Goal: Information Seeking & Learning: Learn about a topic

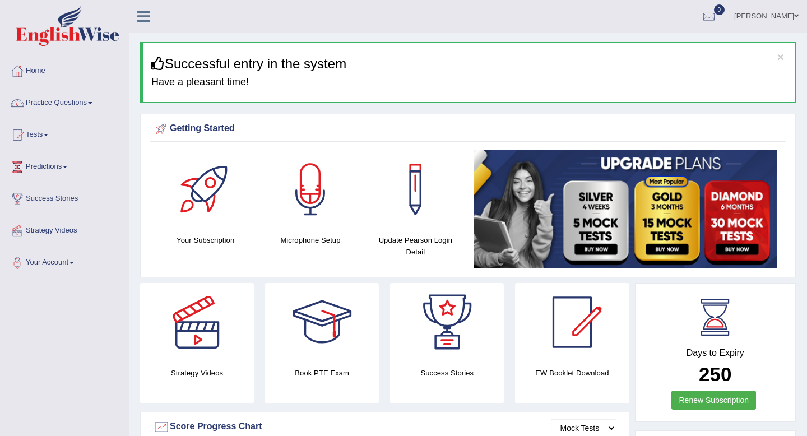
click at [48, 105] on link "Practice Questions" at bounding box center [65, 101] width 128 height 28
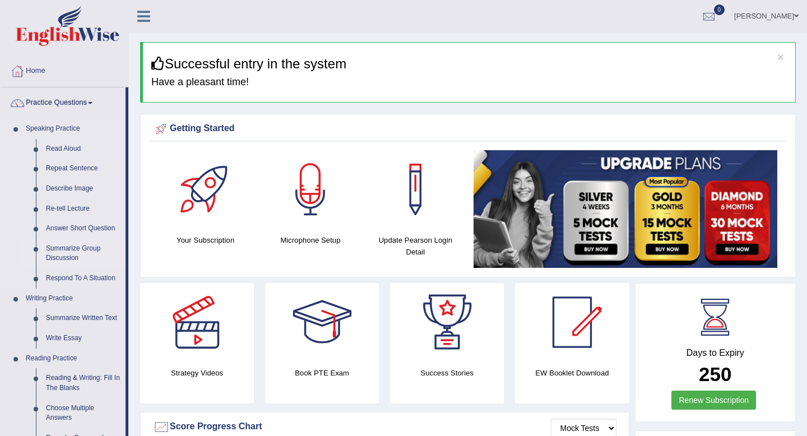
click at [62, 257] on link "Summarize Group Discussion" at bounding box center [83, 254] width 85 height 30
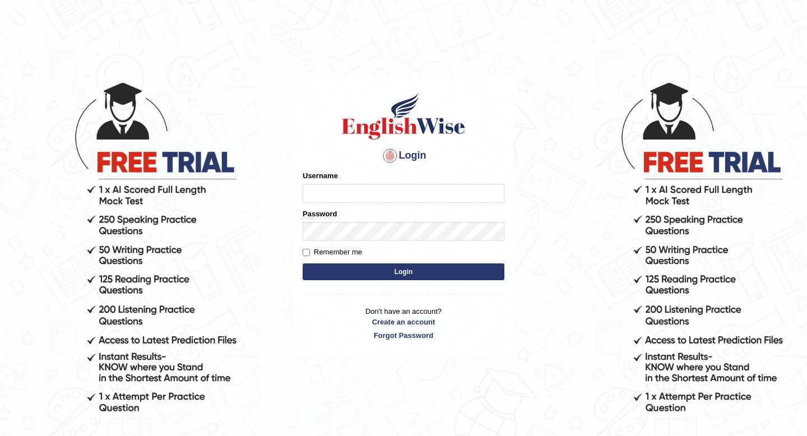
type input "yurina"
click at [307, 250] on input "Remember me" at bounding box center [305, 252] width 7 height 7
checkbox input "true"
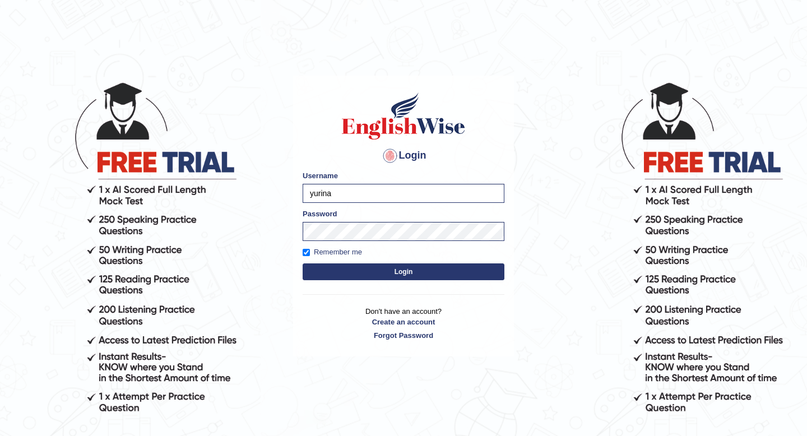
click at [316, 278] on button "Login" at bounding box center [403, 271] width 202 height 17
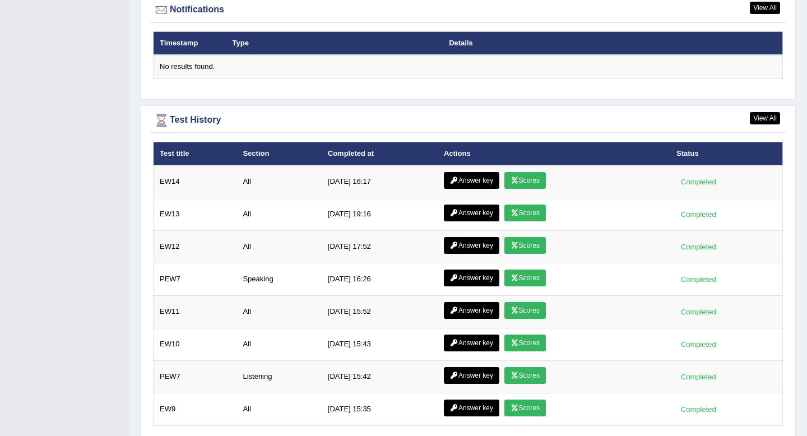
scroll to position [1473, 0]
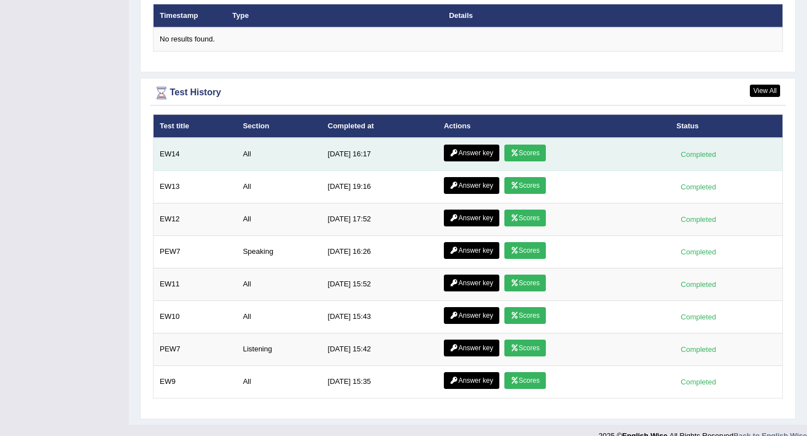
click at [474, 156] on link "Answer key" at bounding box center [471, 153] width 55 height 17
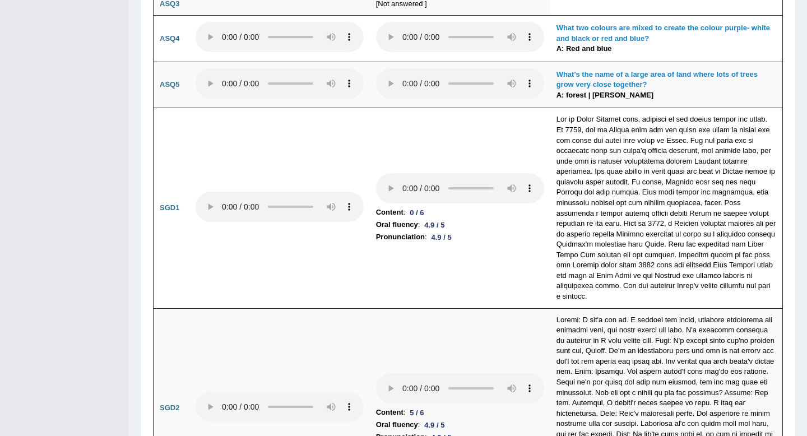
scroll to position [3125, 0]
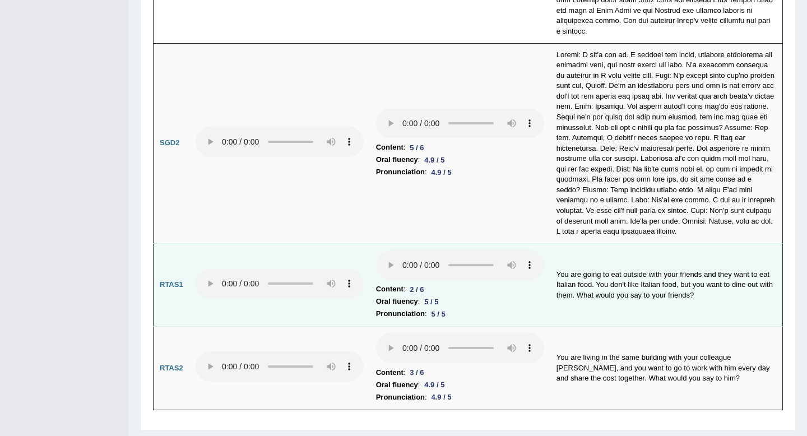
click at [583, 266] on td "You are going to eat outside with your friends and they want to eat Italian foo…" at bounding box center [666, 284] width 232 height 83
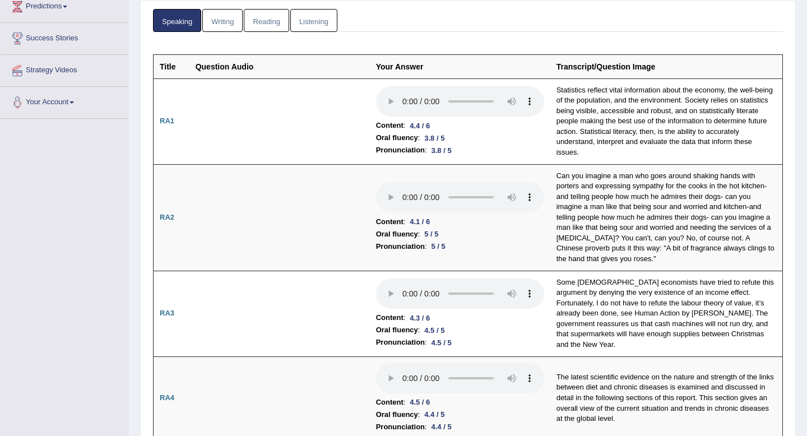
scroll to position [0, 0]
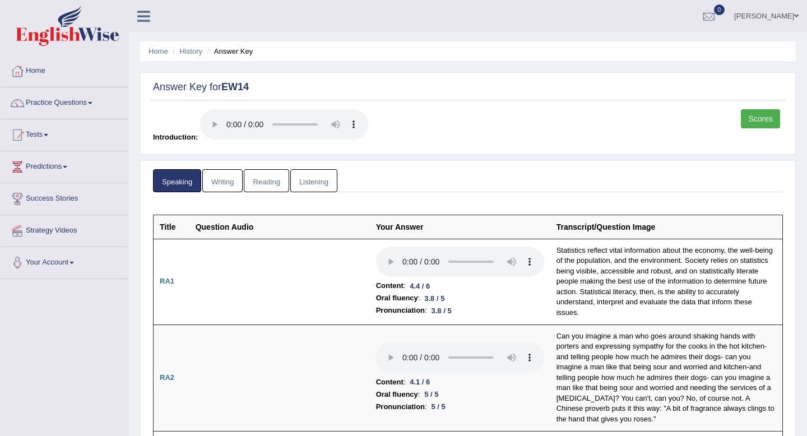
click at [238, 187] on link "Writing" at bounding box center [222, 180] width 40 height 23
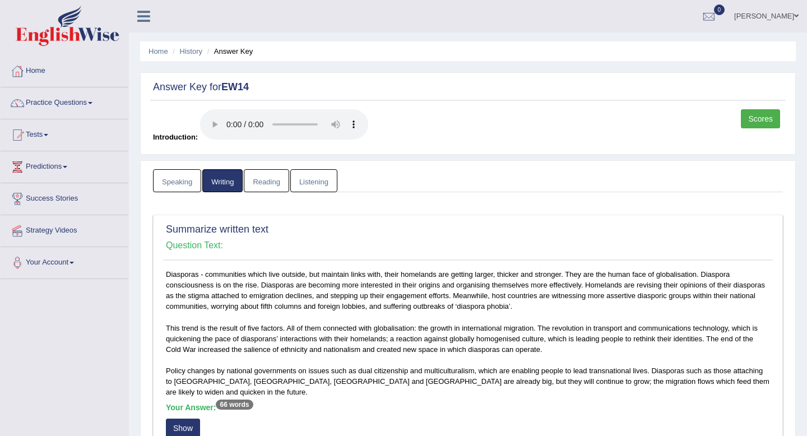
click at [272, 181] on link "Reading" at bounding box center [266, 180] width 45 height 23
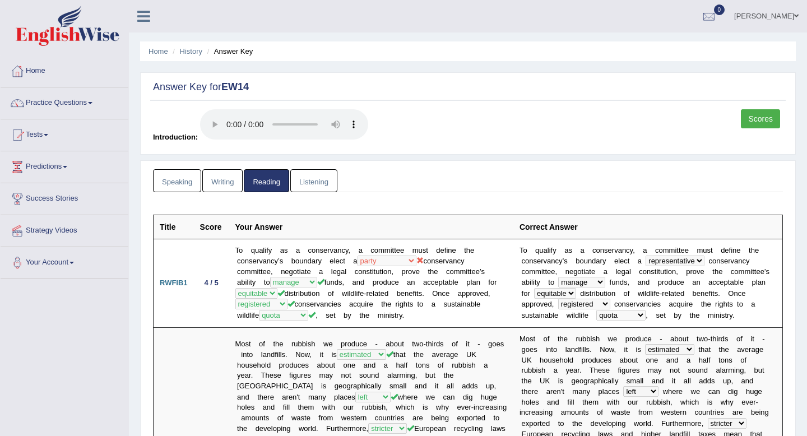
click at [304, 182] on link "Listening" at bounding box center [313, 180] width 47 height 23
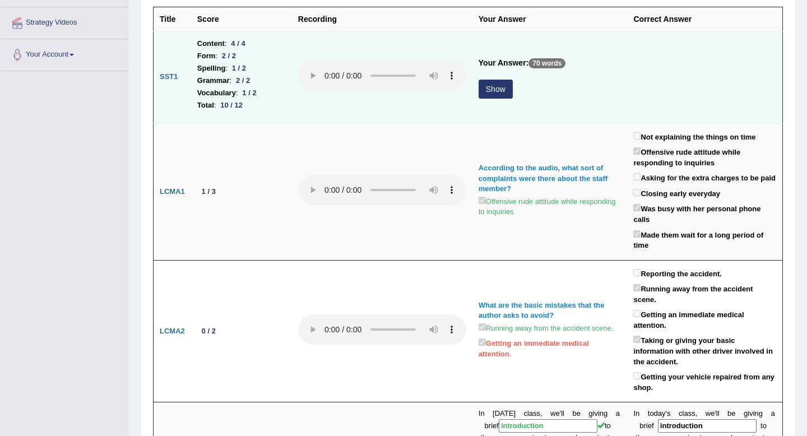
scroll to position [212, 0]
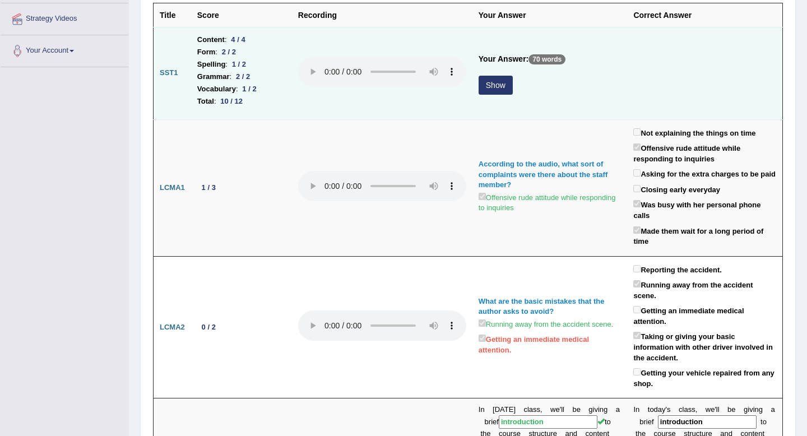
click at [495, 82] on button "Show" at bounding box center [495, 85] width 34 height 19
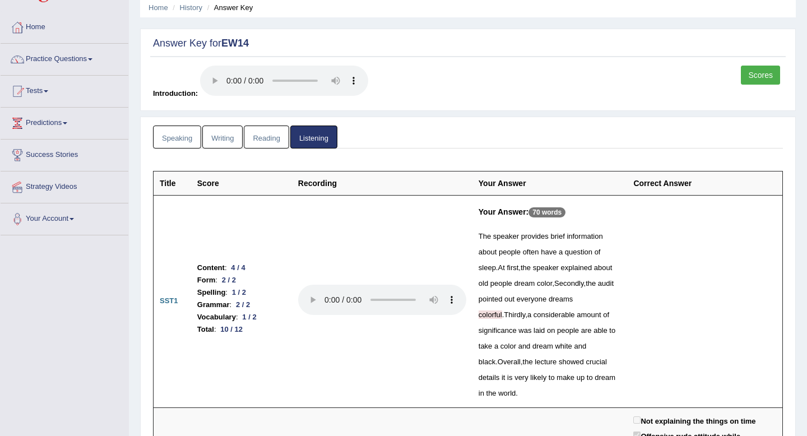
scroll to position [0, 0]
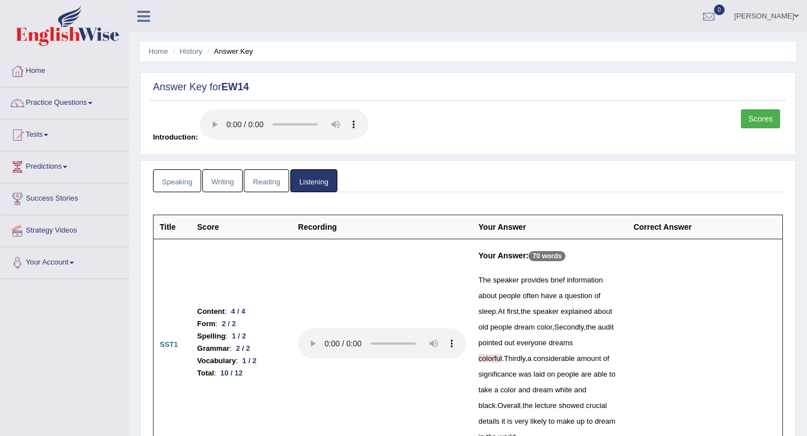
click at [763, 123] on link "Scores" at bounding box center [760, 118] width 39 height 19
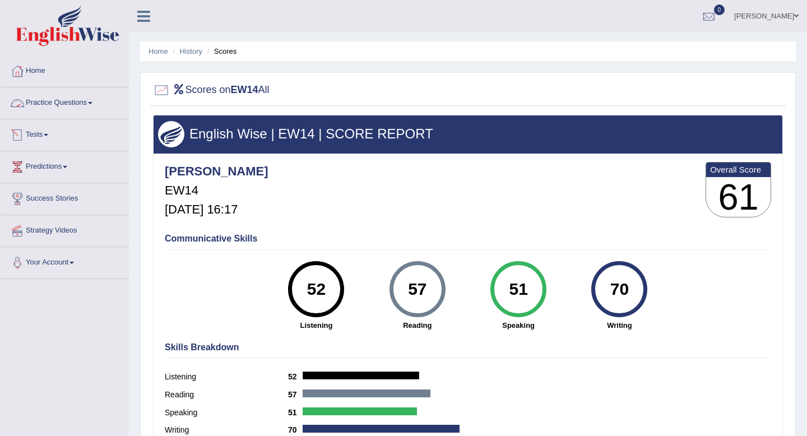
click at [77, 103] on link "Practice Questions" at bounding box center [65, 101] width 128 height 28
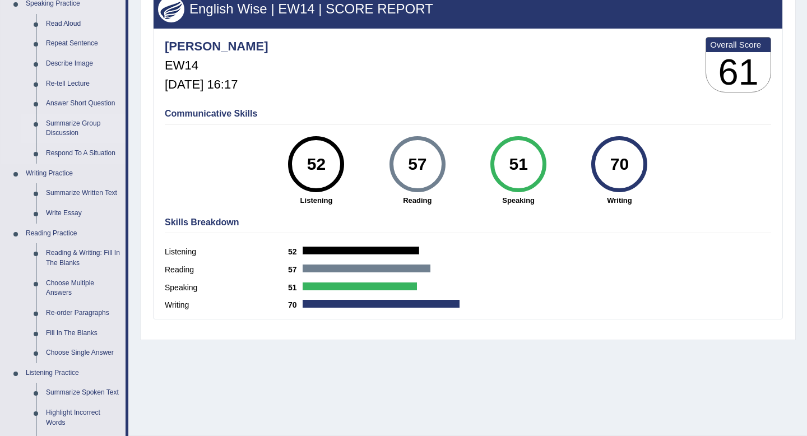
scroll to position [127, 0]
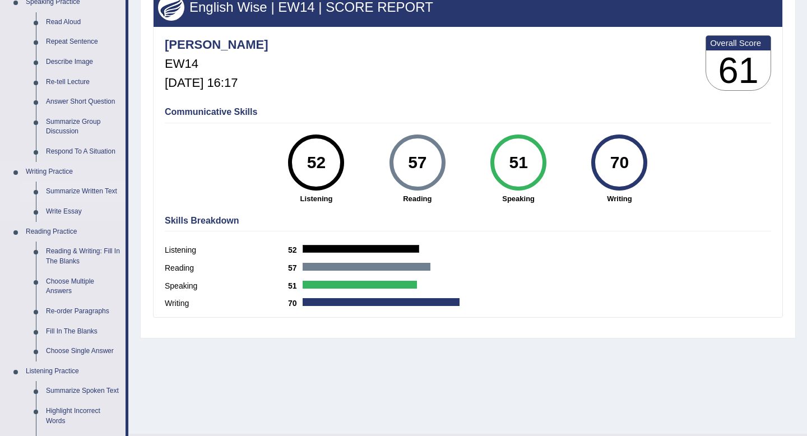
click at [80, 195] on link "Summarize Written Text" at bounding box center [83, 191] width 85 height 20
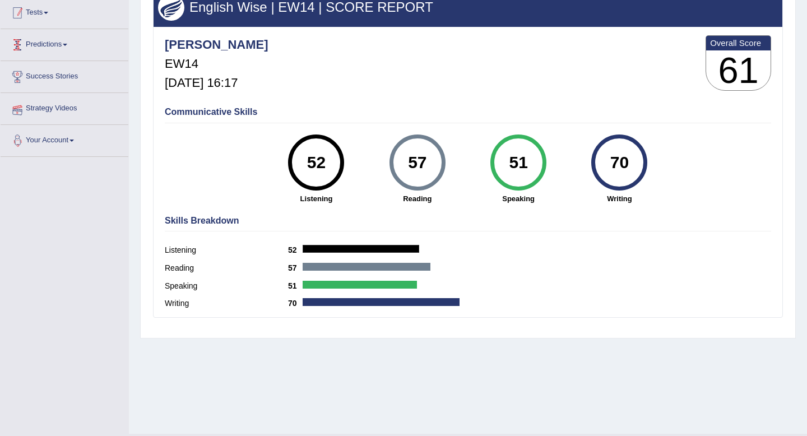
scroll to position [152, 0]
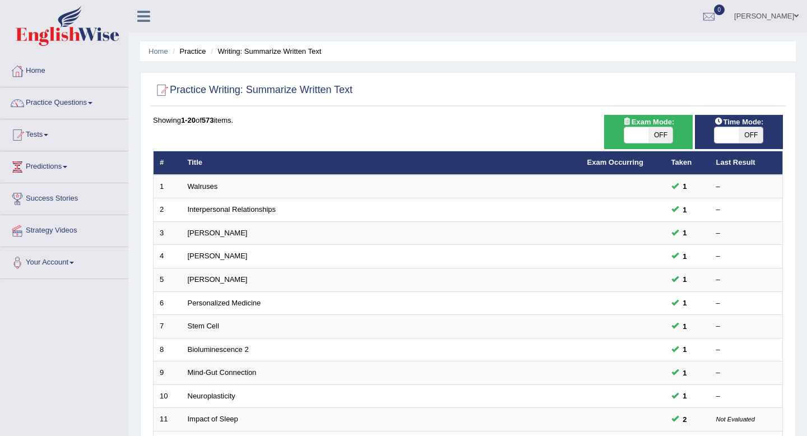
click at [757, 134] on span "OFF" at bounding box center [750, 135] width 24 height 16
checkbox input "true"
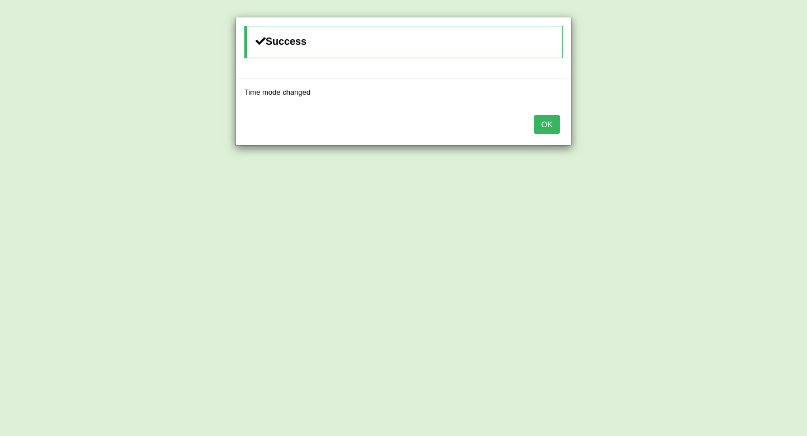
click at [550, 125] on button "OK" at bounding box center [547, 124] width 26 height 19
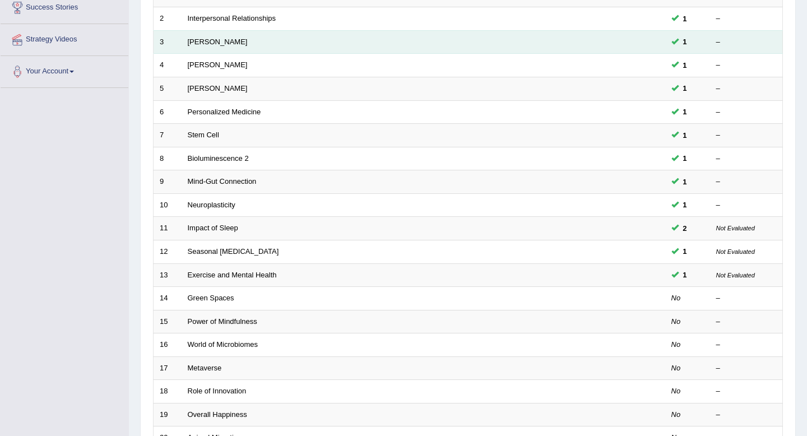
scroll to position [306, 0]
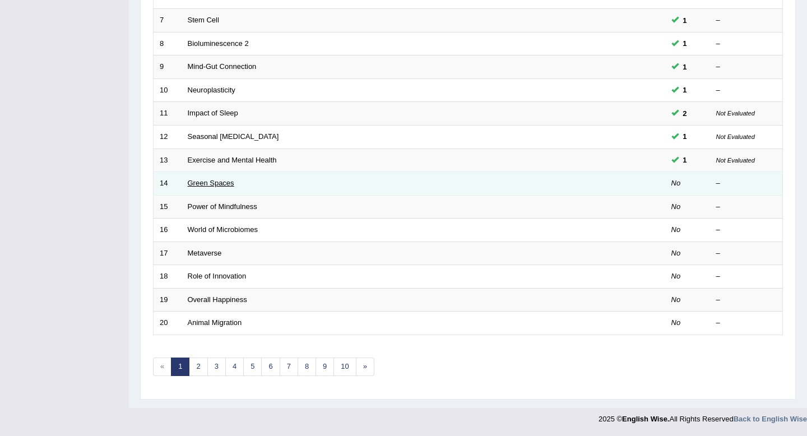
click at [224, 184] on link "Green Spaces" at bounding box center [211, 183] width 46 height 8
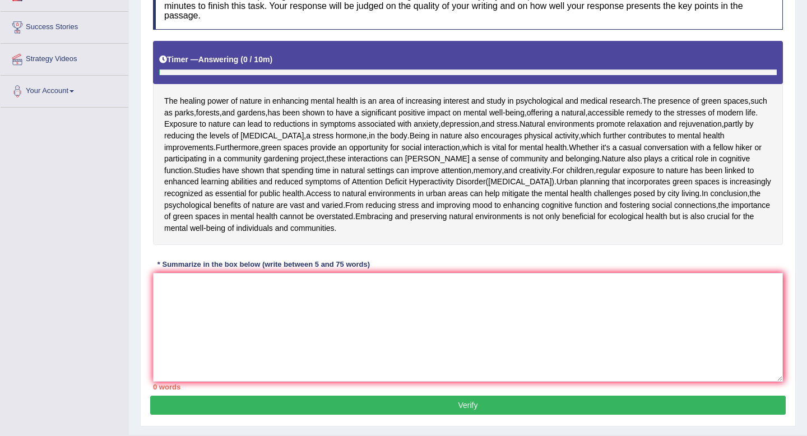
scroll to position [175, 0]
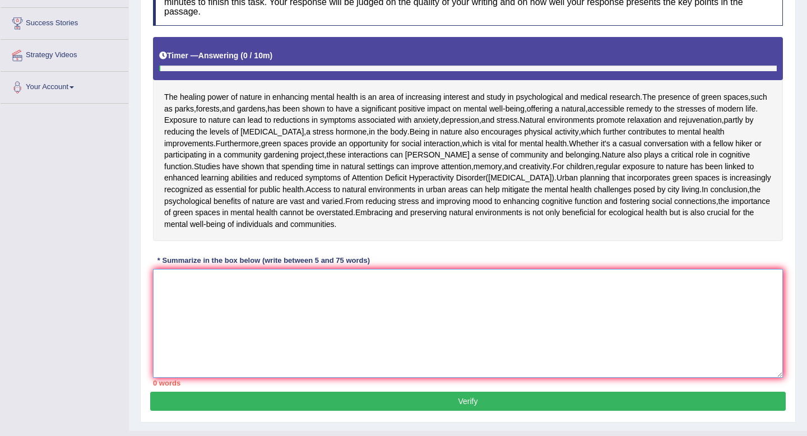
click at [215, 378] on textarea at bounding box center [468, 323] width 630 height 109
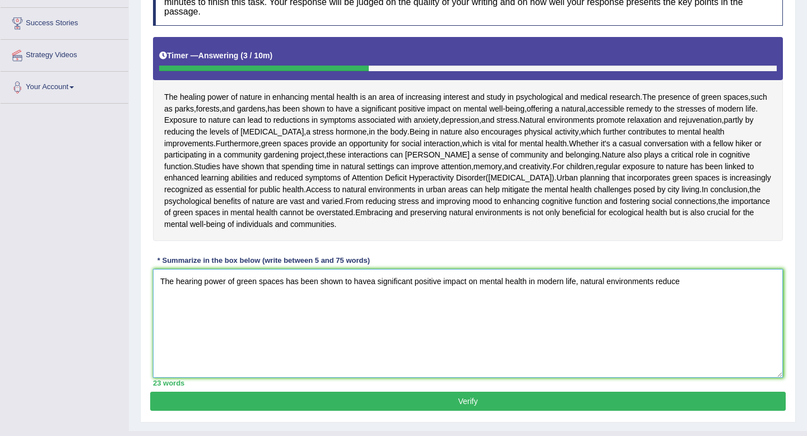
click at [715, 360] on textarea "The hearing power of green spaces has been shown to havea significant positive …" at bounding box center [468, 323] width 630 height 109
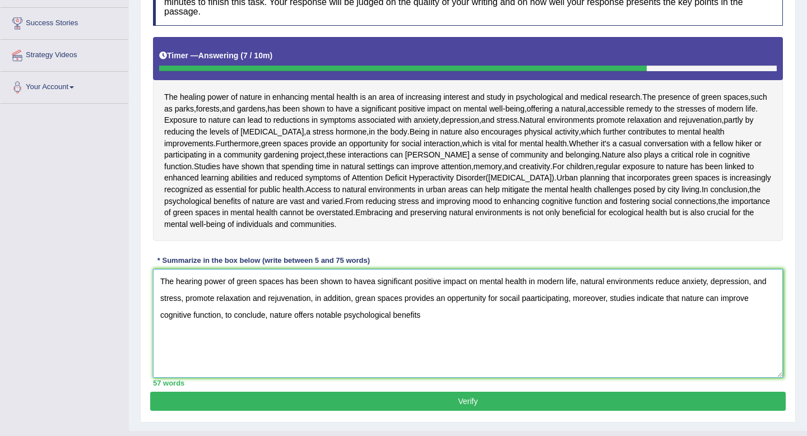
click at [553, 378] on textarea "The hearing power of green spaces has been shown to havea significant positive …" at bounding box center [468, 323] width 630 height 109
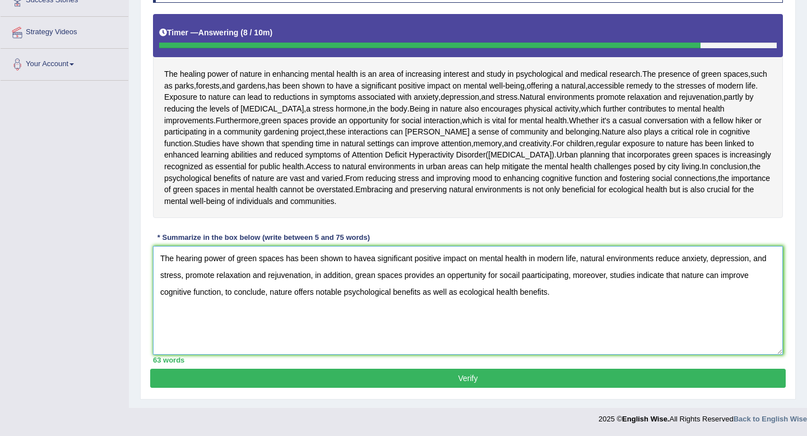
scroll to position [280, 0]
click at [373, 257] on textarea "The hearing power of green spaces has been shown to havea significant positive …" at bounding box center [468, 300] width 630 height 109
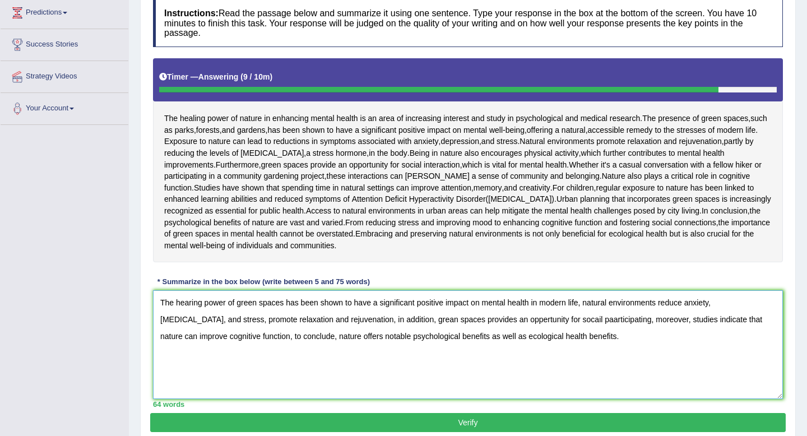
scroll to position [208, 0]
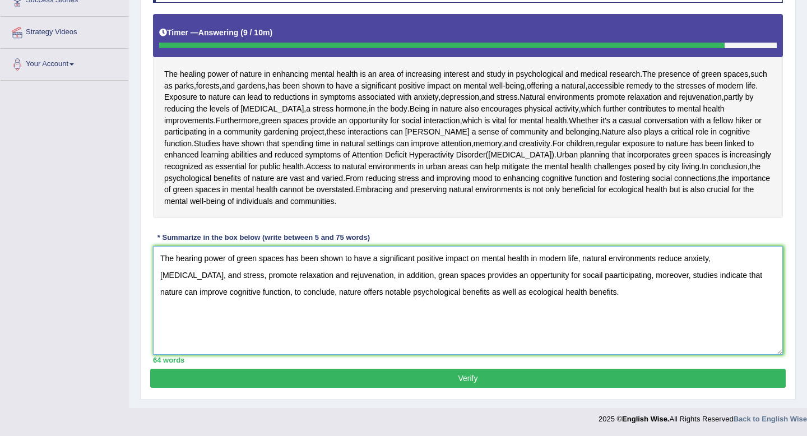
click at [469, 328] on textarea "The hearing power of green spaces has been shown to have a significant positive…" at bounding box center [468, 300] width 630 height 109
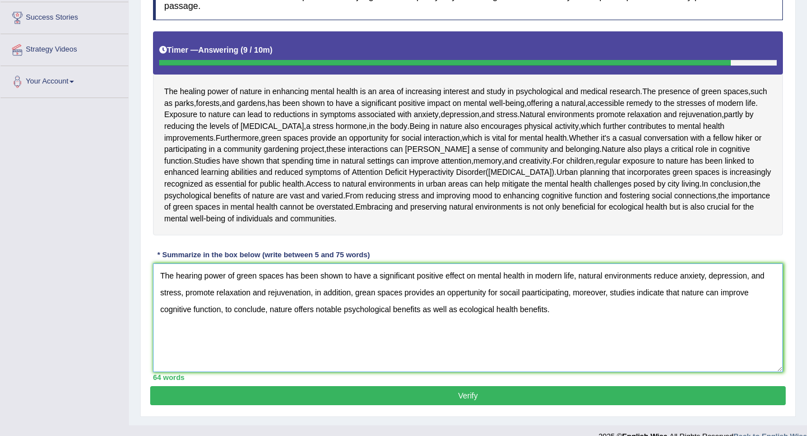
scroll to position [180, 0]
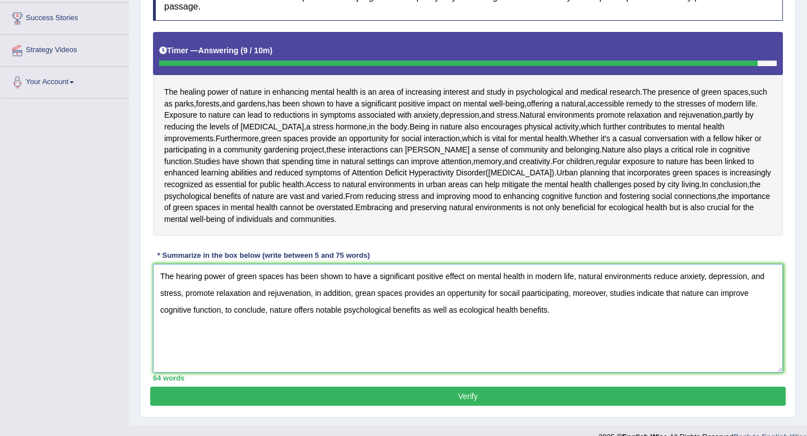
click at [372, 372] on textarea "The hearing power of green spaces has been shown to have a significant positive…" at bounding box center [468, 318] width 630 height 109
click at [435, 372] on textarea "The hearing power of green spaces has been shown to have a significant positive…" at bounding box center [468, 318] width 630 height 109
click at [535, 372] on textarea "The hearing power of green spaces has been shown to have a significant positive…" at bounding box center [468, 318] width 630 height 109
type textarea "The hearing power of green spaces has been shown to have a significant positive…"
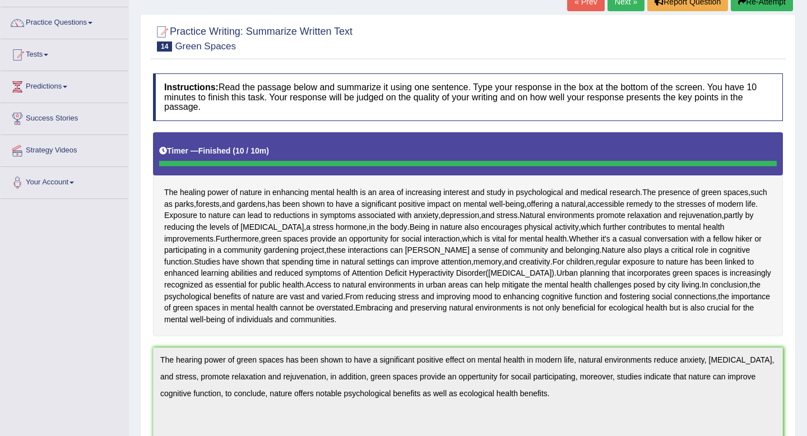
scroll to position [0, 0]
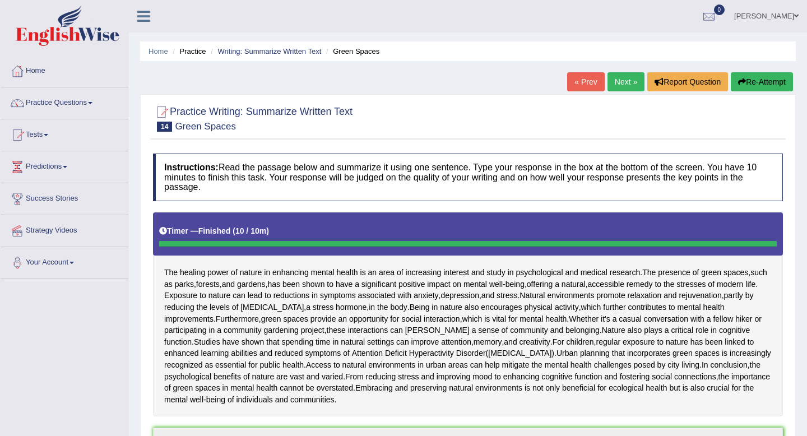
click at [757, 89] on button "Re-Attempt" at bounding box center [761, 81] width 62 height 19
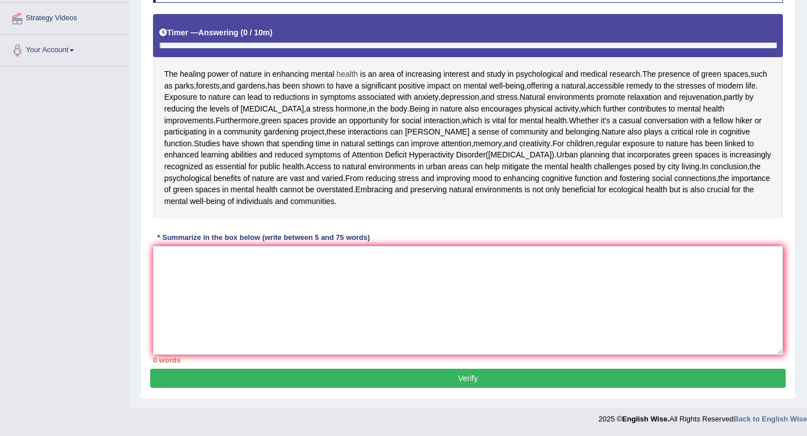
scroll to position [294, 0]
click at [344, 273] on textarea at bounding box center [468, 300] width 630 height 109
paste textarea "The hearing power of green spaces has been shown to have a significant positive…"
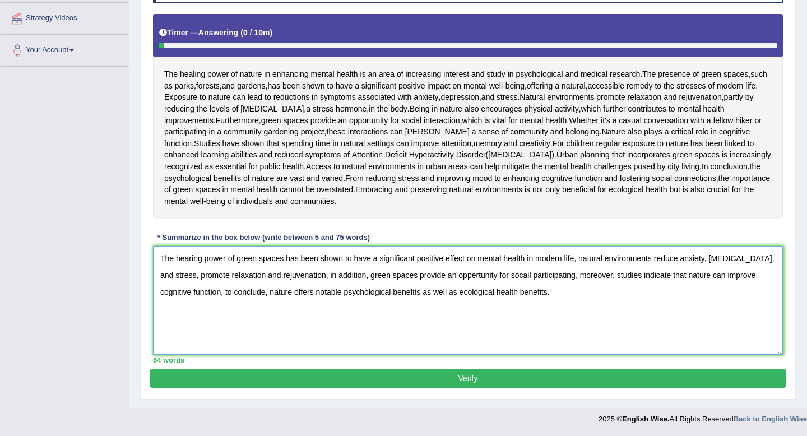
click at [460, 278] on textarea "The hearing power of green spaces has been shown to have a significant positive…" at bounding box center [468, 300] width 630 height 109
click at [518, 275] on textarea "The hearing power of green spaces has been shown to have a significant positive…" at bounding box center [468, 300] width 630 height 109
type textarea "The hearing power of green spaces has been shown to have a significant positive…"
click at [468, 372] on button "Verify" at bounding box center [467, 378] width 635 height 19
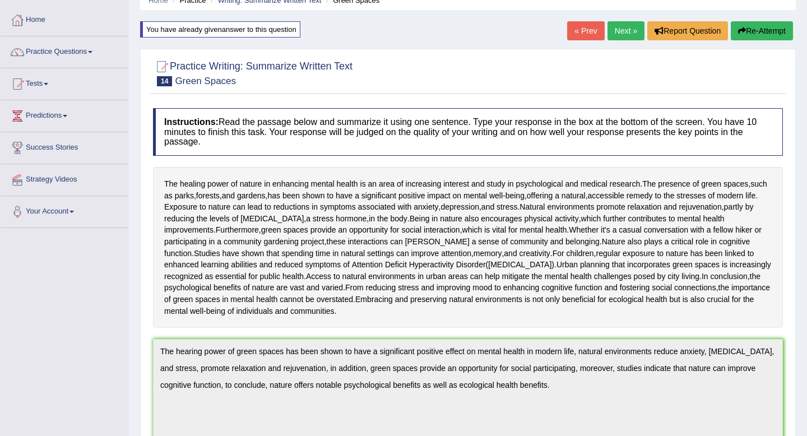
scroll to position [0, 0]
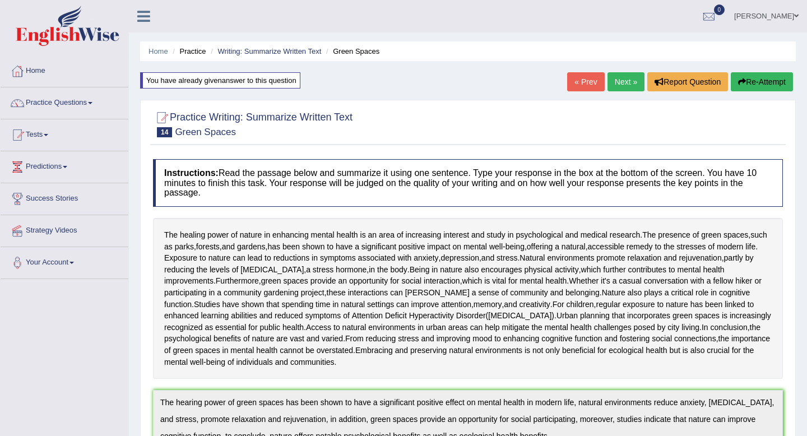
click at [616, 84] on link "Next »" at bounding box center [625, 81] width 37 height 19
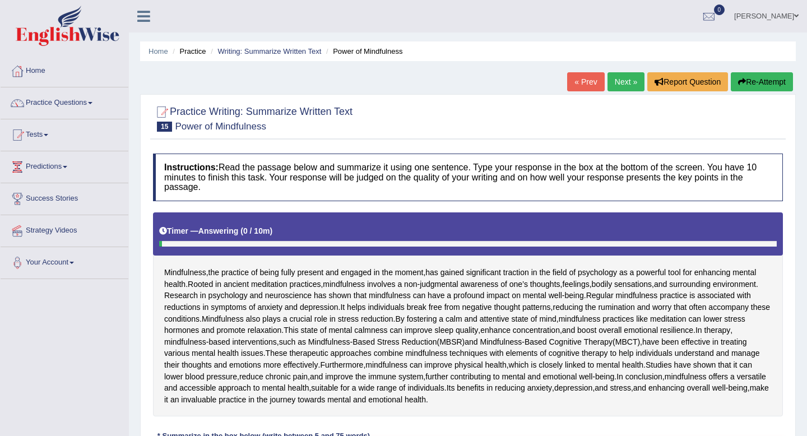
click at [618, 82] on link "Next »" at bounding box center [625, 81] width 37 height 19
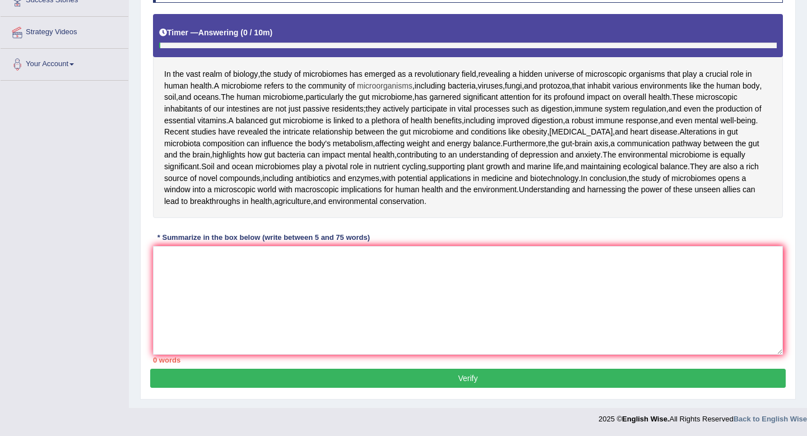
scroll to position [207, 0]
click at [295, 337] on textarea at bounding box center [468, 300] width 630 height 109
type textarea "M"
type textarea "T"
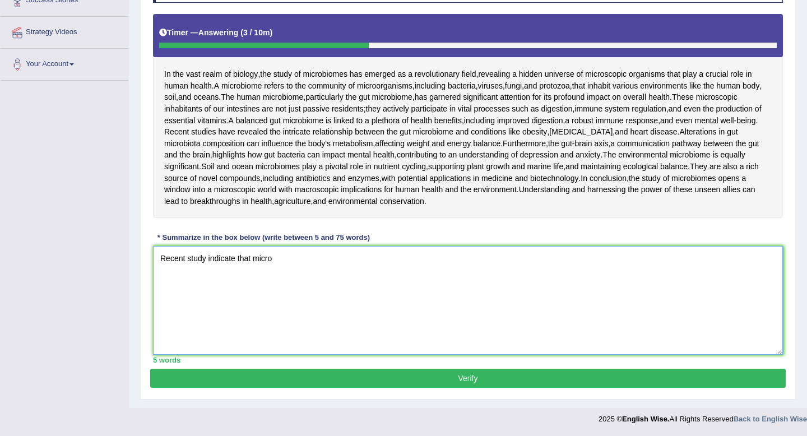
type textarea "Recent study indicate that micro"
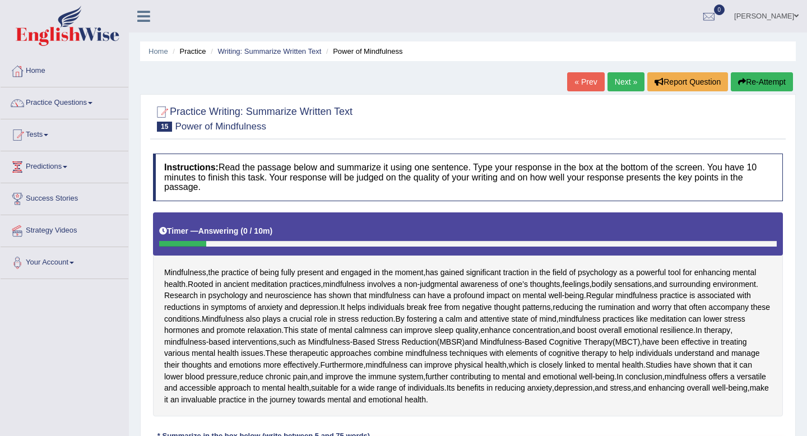
click at [63, 101] on link "Practice Questions" at bounding box center [65, 101] width 128 height 28
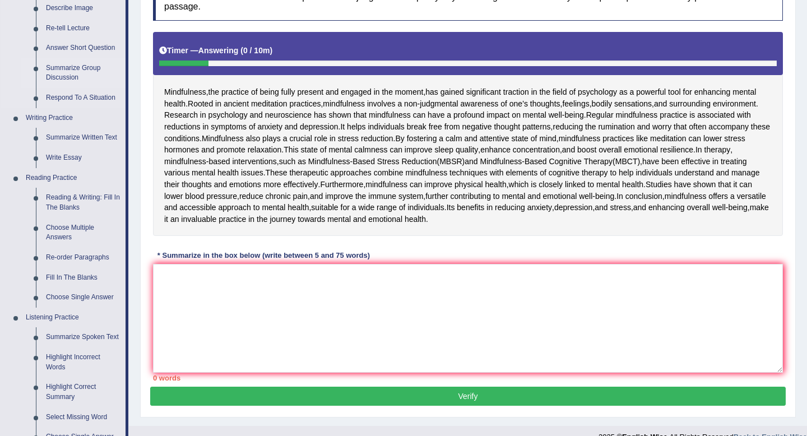
scroll to position [181, 0]
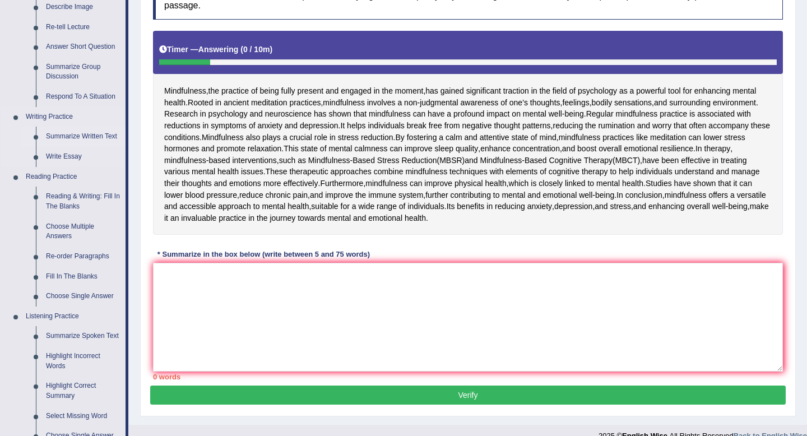
click at [76, 135] on link "Summarize Written Text" at bounding box center [83, 137] width 85 height 20
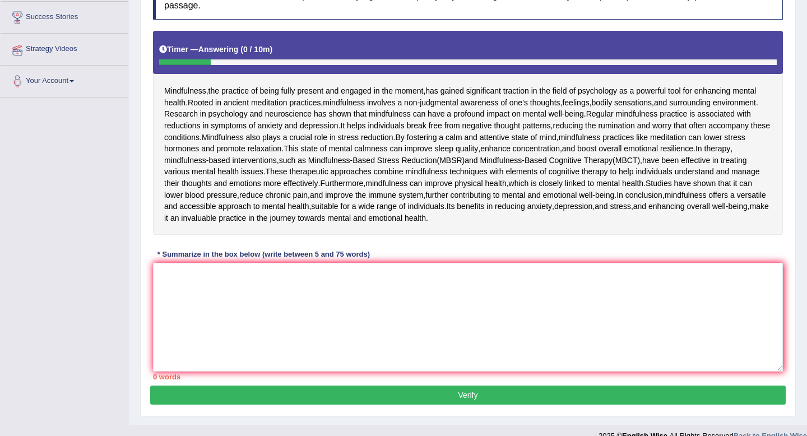
scroll to position [183, 0]
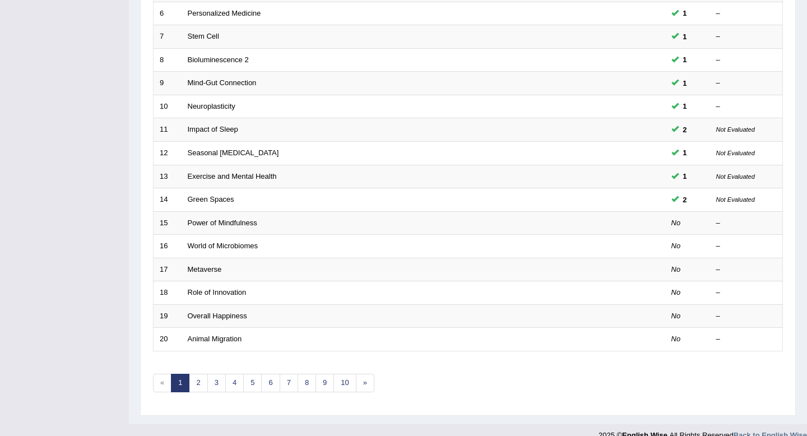
scroll to position [306, 0]
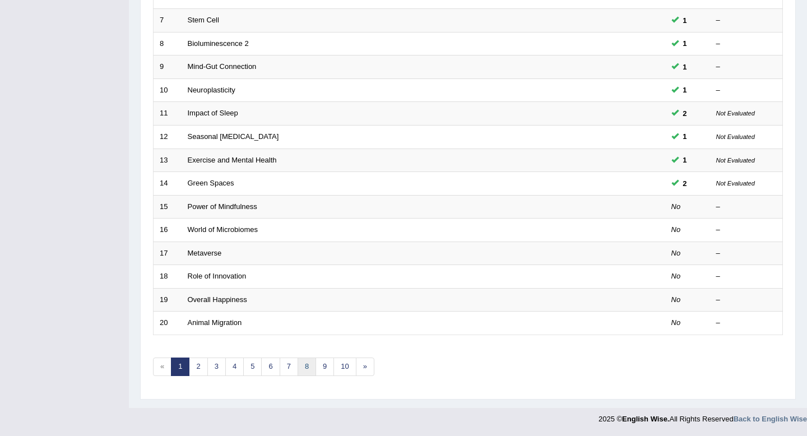
click at [305, 366] on link "8" at bounding box center [306, 366] width 18 height 18
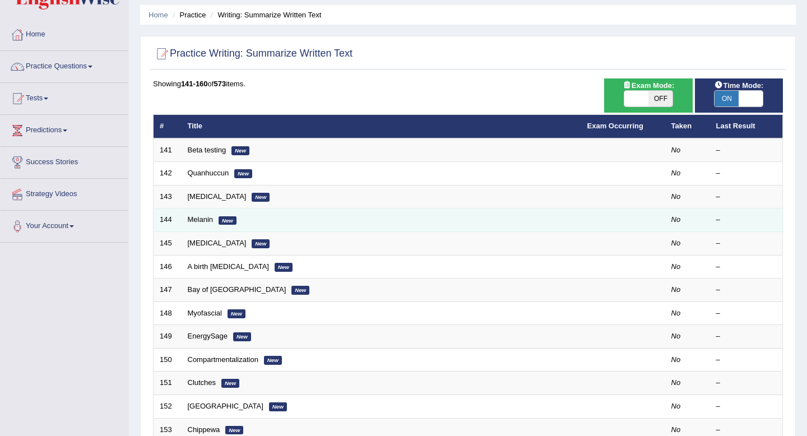
scroll to position [37, 0]
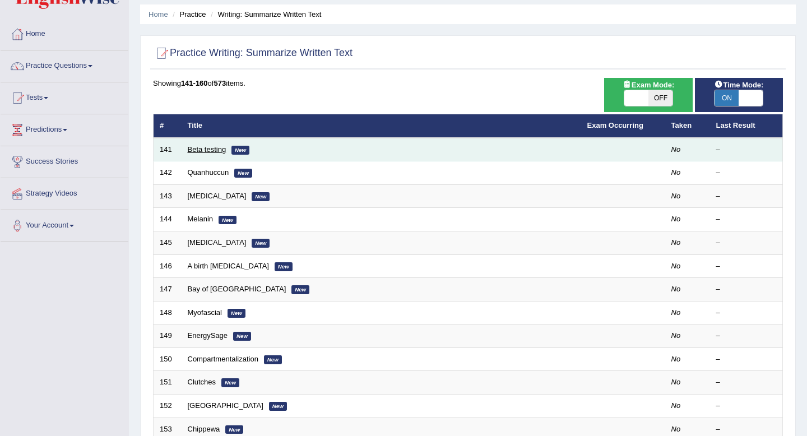
click at [221, 151] on link "Beta testing" at bounding box center [207, 149] width 39 height 8
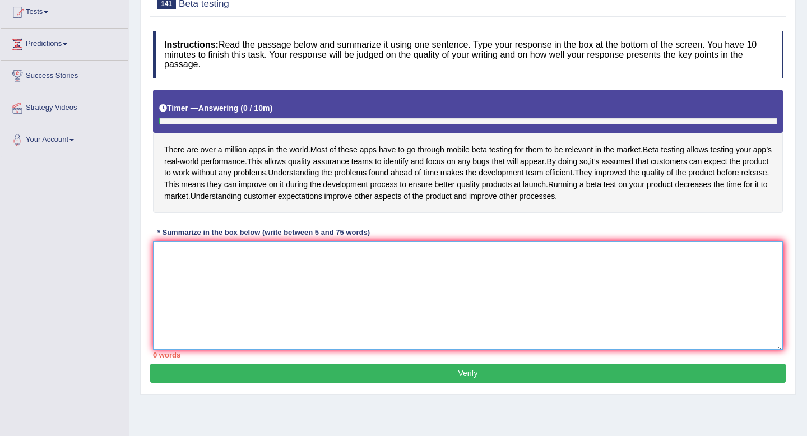
click at [242, 304] on textarea at bounding box center [468, 295] width 630 height 109
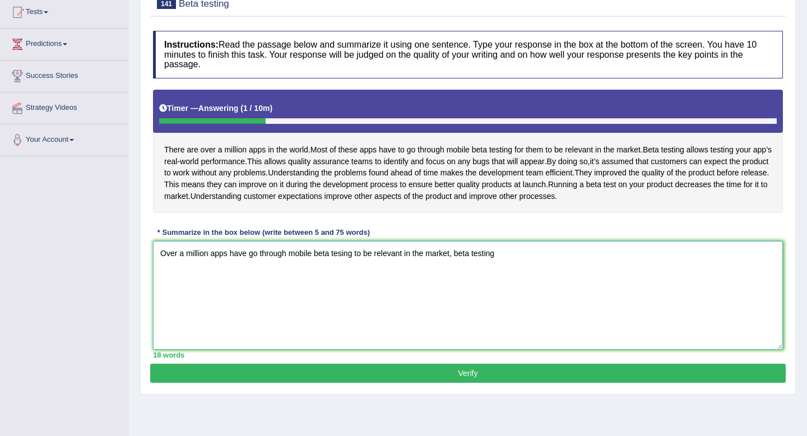
click at [342, 281] on textarea "Over a million apps have go through mobile beta tesing to be relevant in the ma…" at bounding box center [468, 295] width 630 height 109
click at [517, 276] on textarea "Over a million apps have go through mobile beta testing to be relevant in the m…" at bounding box center [468, 295] width 630 height 109
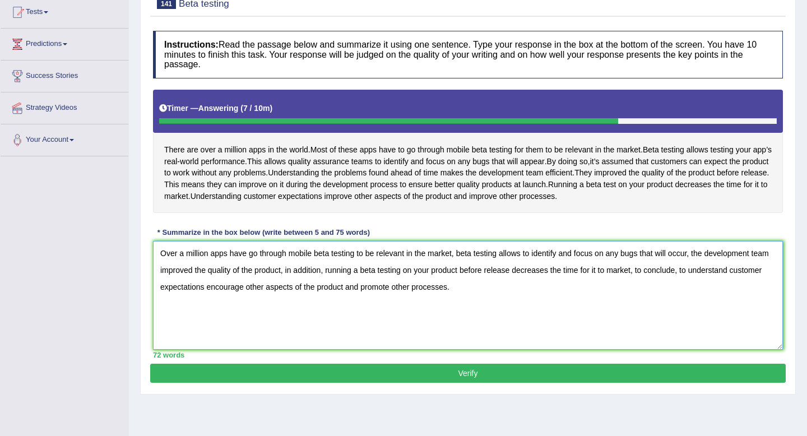
click at [285, 277] on textarea "Over a million apps have go through mobile beta testing to be relevant in the m…" at bounding box center [468, 295] width 630 height 109
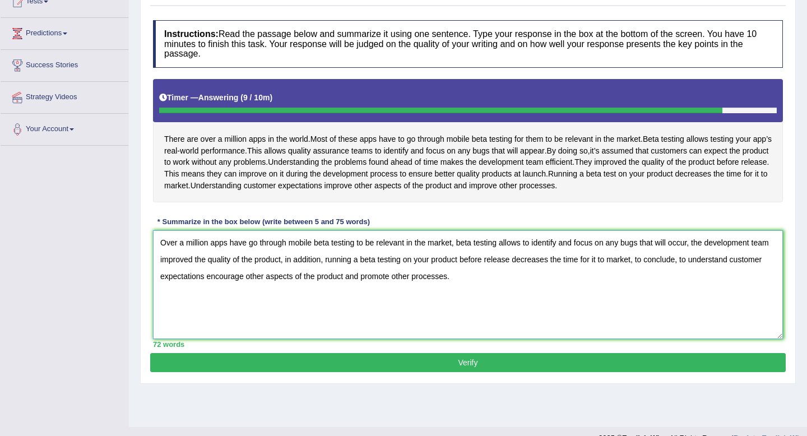
scroll to position [152, 0]
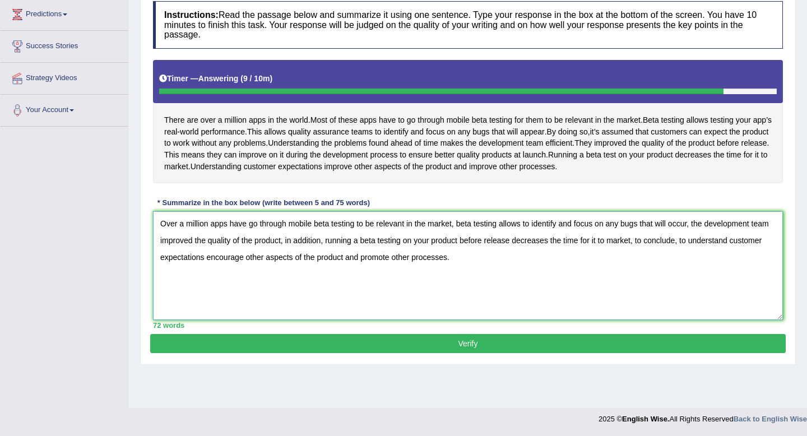
type textarea "Over a million apps have go through mobile beta testing to be relevant in the m…"
click at [407, 353] on button "Verify" at bounding box center [467, 343] width 635 height 19
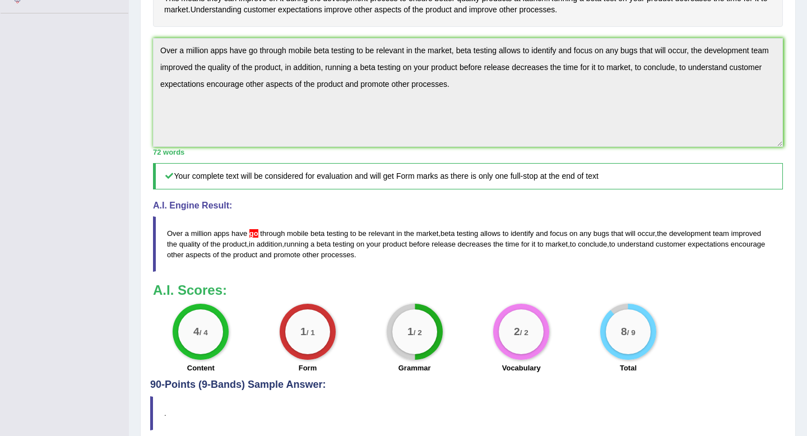
scroll to position [268, 0]
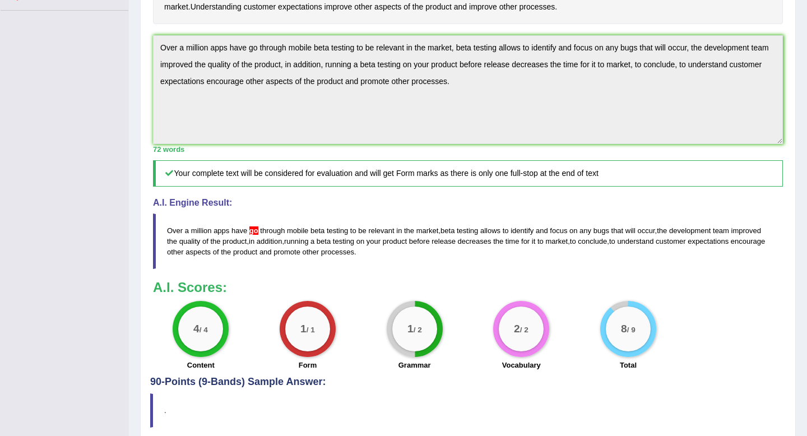
click at [300, 256] on span "promote" at bounding box center [286, 252] width 27 height 8
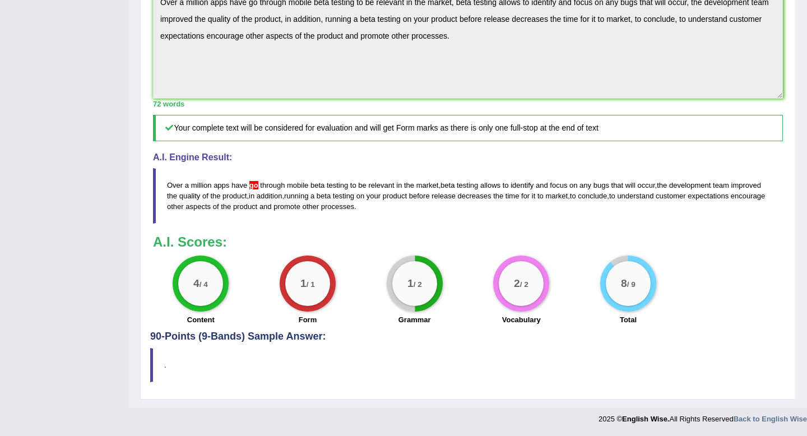
scroll to position [0, 0]
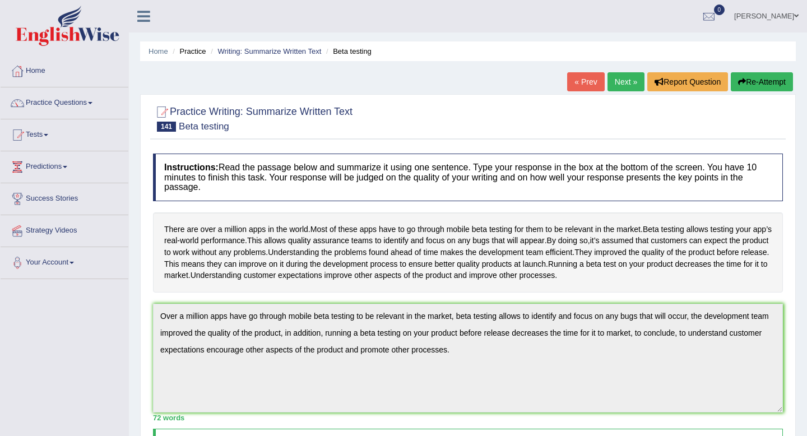
click at [772, 87] on button "Re-Attempt" at bounding box center [761, 81] width 62 height 19
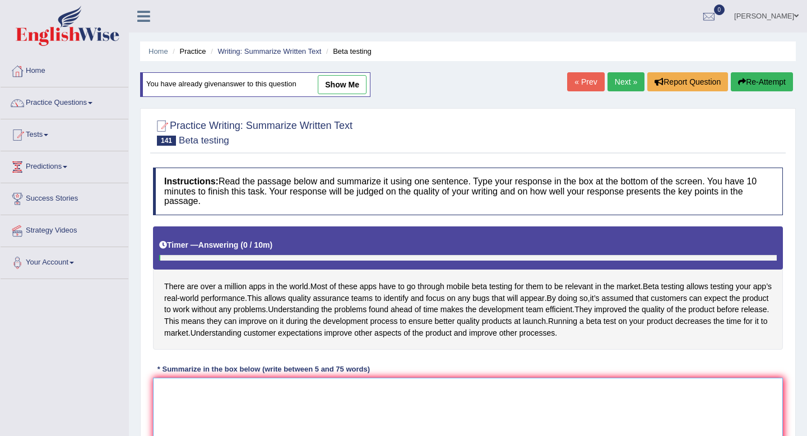
click at [230, 409] on textarea at bounding box center [468, 432] width 630 height 109
paste textarea "Over a million apps have go through mobile beta testing to be relevant in the m…"
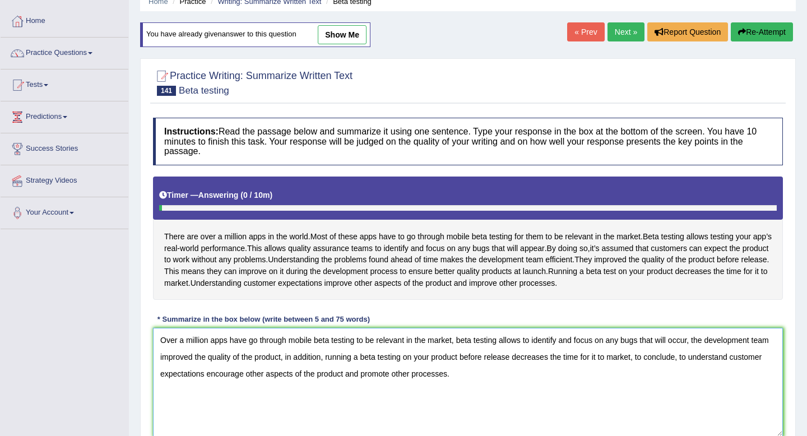
scroll to position [73, 0]
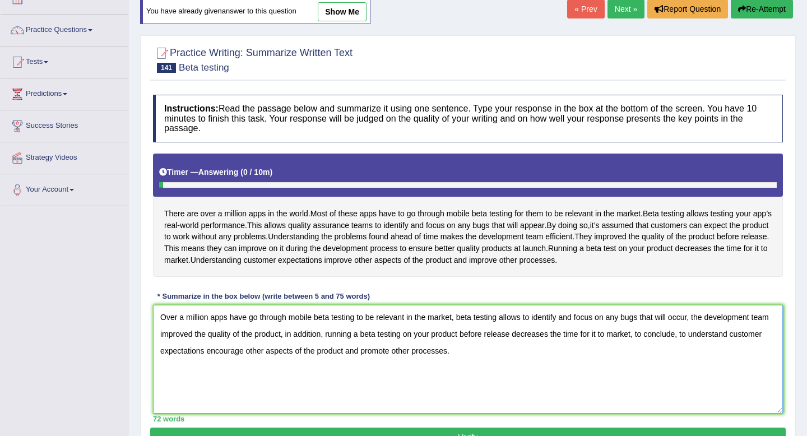
click at [249, 342] on textarea "Over a million apps have go through mobile beta testing to be relevant in the m…" at bounding box center [468, 359] width 630 height 109
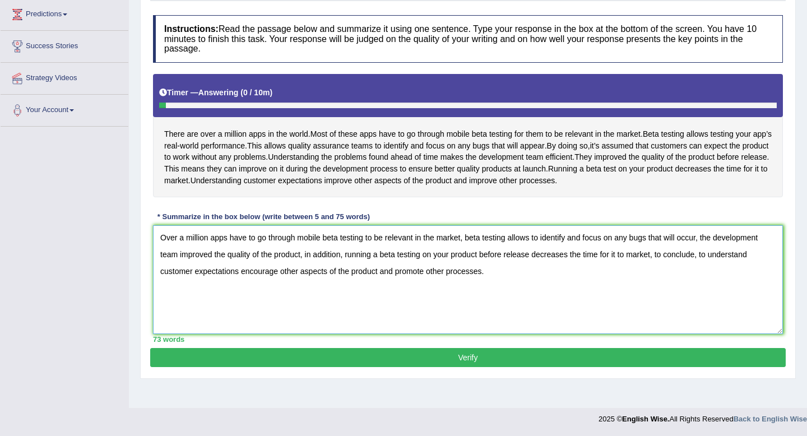
type textarea "Over a million apps have to go through mobile beta testing to be relevant in th…"
click at [325, 367] on button "Verify" at bounding box center [467, 357] width 635 height 19
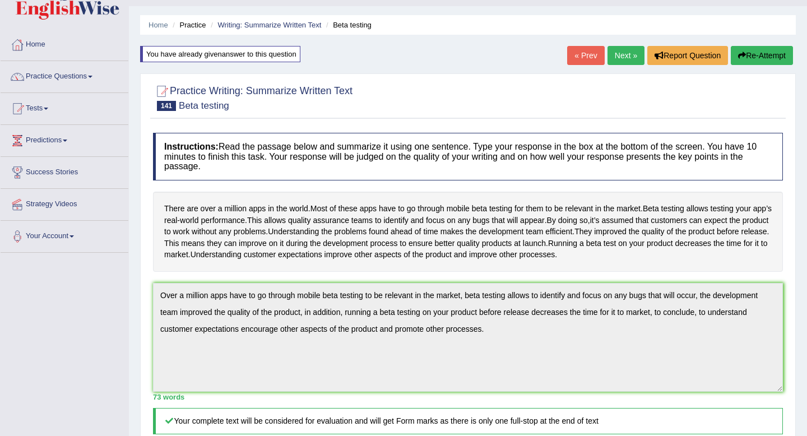
scroll to position [14, 0]
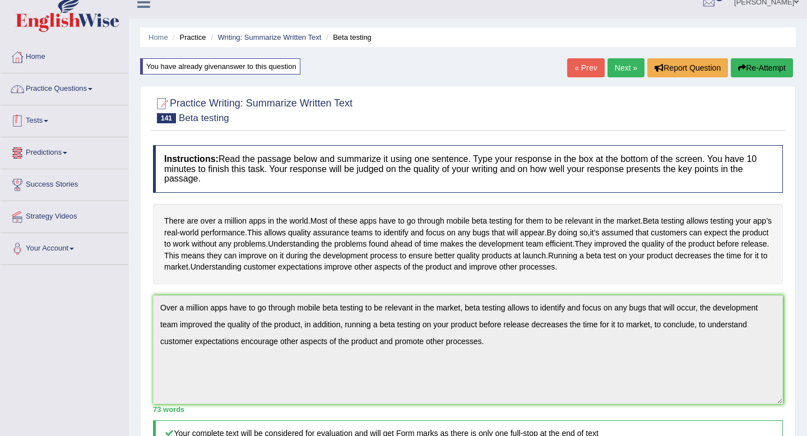
click at [83, 91] on link "Practice Questions" at bounding box center [65, 87] width 128 height 28
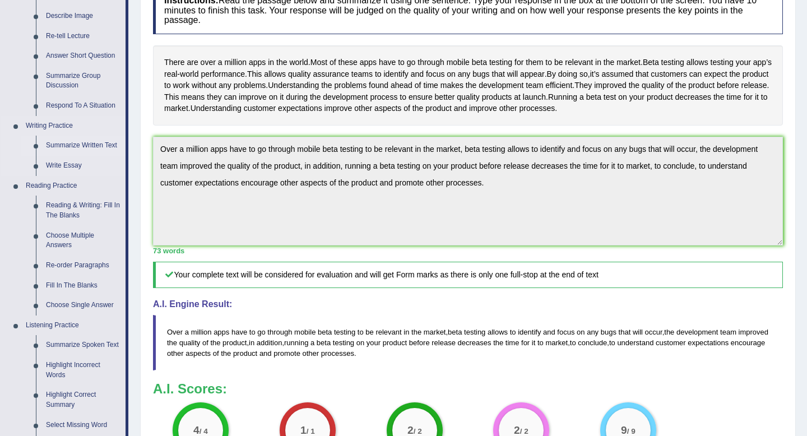
scroll to position [192, 0]
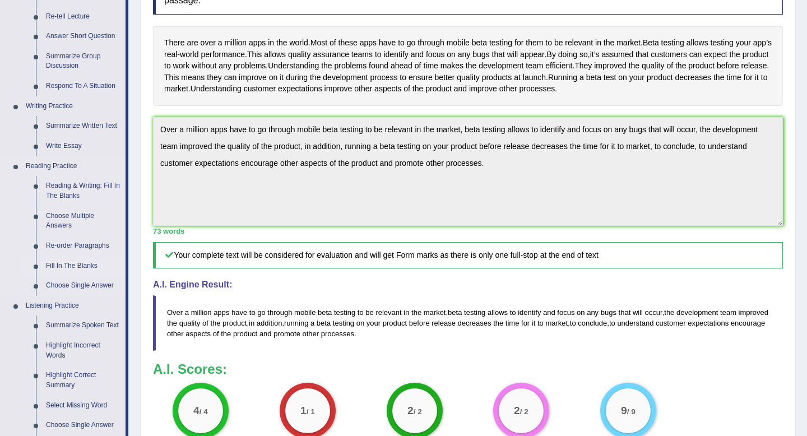
click at [60, 262] on link "Fill In The Blanks" at bounding box center [83, 266] width 85 height 20
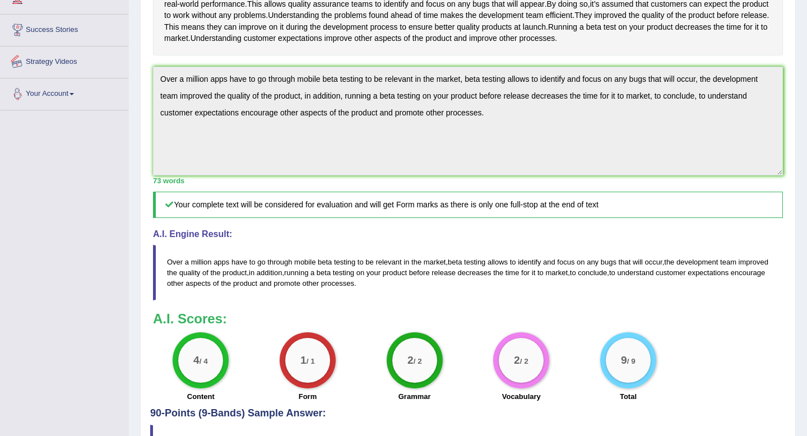
scroll to position [305, 0]
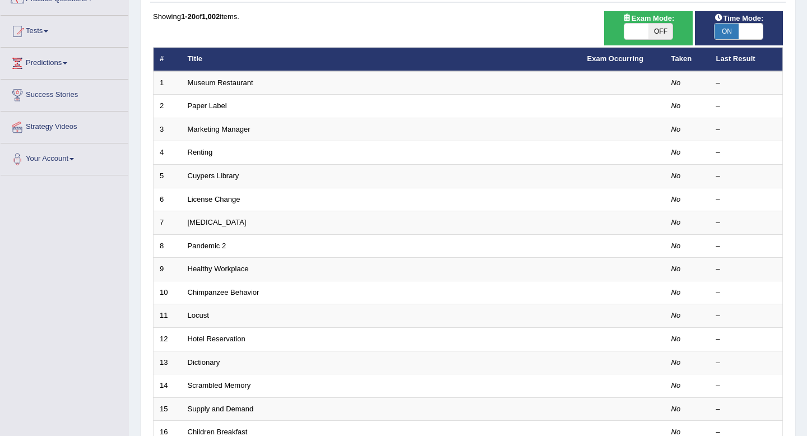
scroll to position [83, 0]
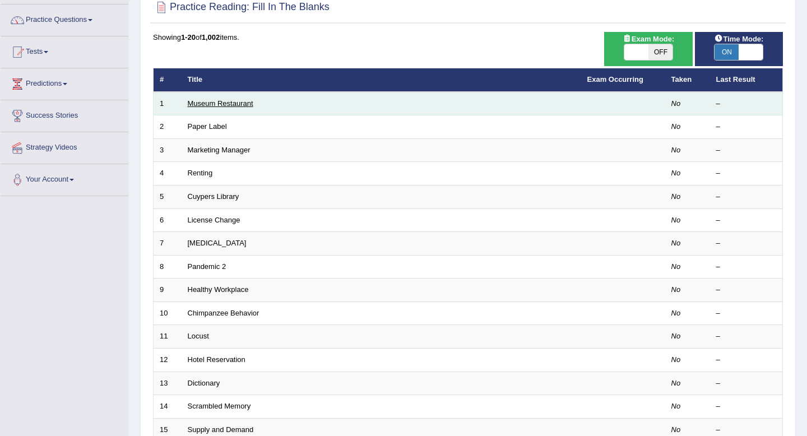
click at [245, 104] on link "Museum Restaurant" at bounding box center [221, 103] width 66 height 8
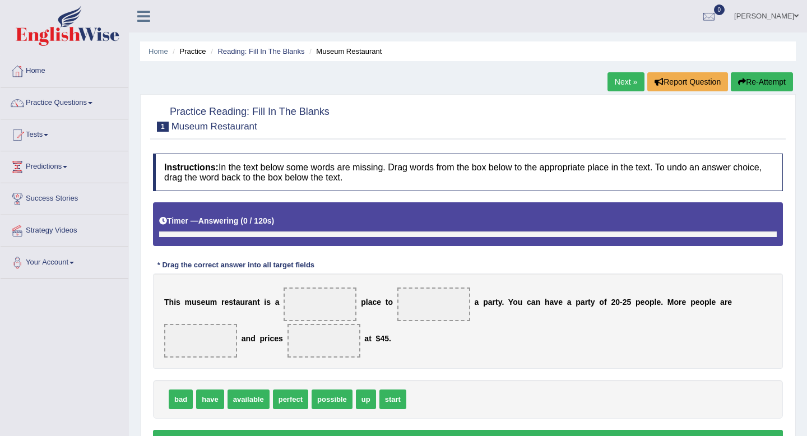
scroll to position [129, 0]
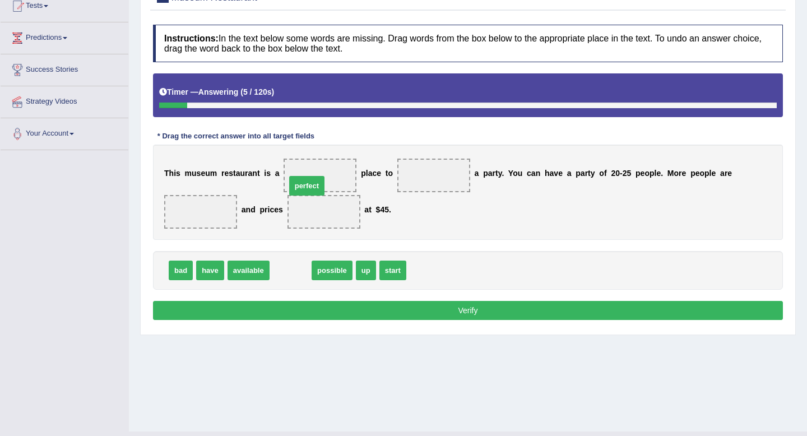
drag, startPoint x: 287, startPoint y: 271, endPoint x: 305, endPoint y: 184, distance: 89.1
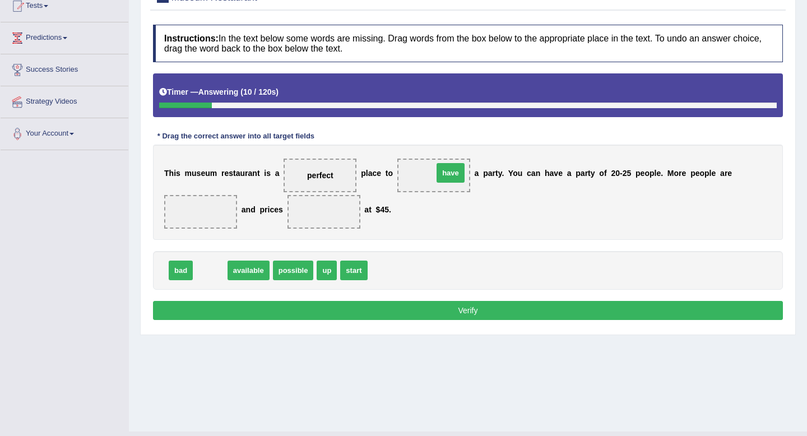
drag, startPoint x: 212, startPoint y: 272, endPoint x: 453, endPoint y: 174, distance: 259.3
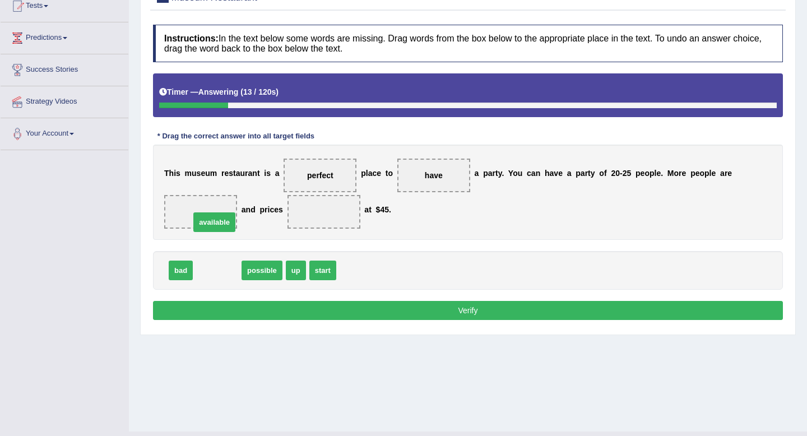
drag, startPoint x: 222, startPoint y: 270, endPoint x: 219, endPoint y: 222, distance: 48.3
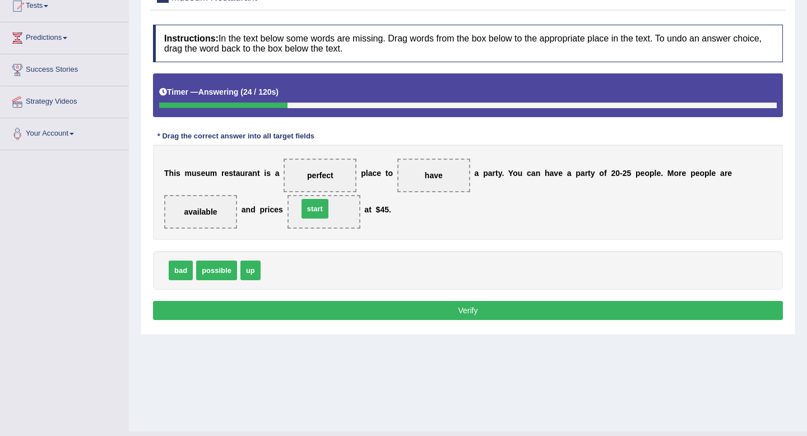
drag, startPoint x: 281, startPoint y: 268, endPoint x: 322, endPoint y: 200, distance: 79.4
click at [346, 308] on button "Verify" at bounding box center [468, 310] width 630 height 19
drag, startPoint x: 283, startPoint y: 269, endPoint x: 314, endPoint y: 174, distance: 99.6
click at [317, 308] on button "Verify" at bounding box center [468, 310] width 630 height 19
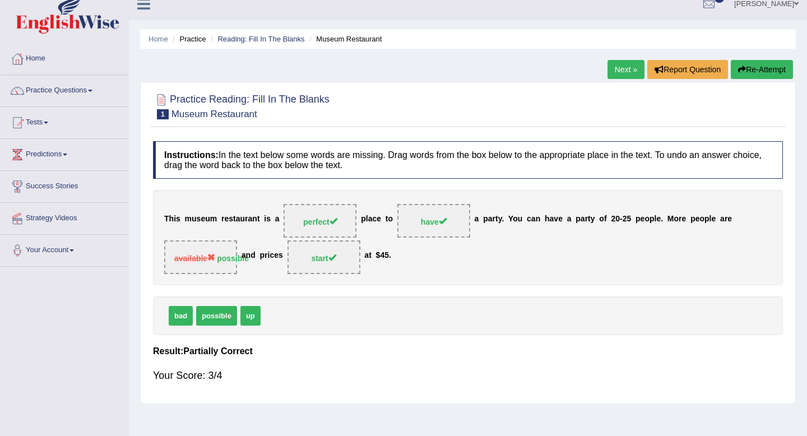
scroll to position [0, 0]
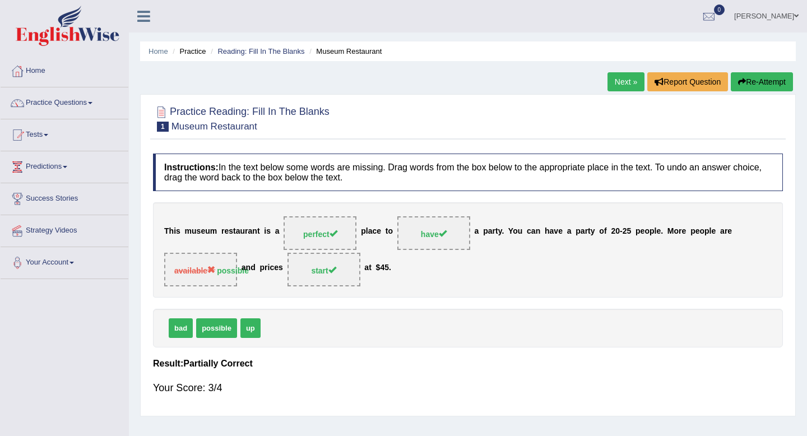
click at [767, 81] on button "Re-Attempt" at bounding box center [761, 81] width 62 height 19
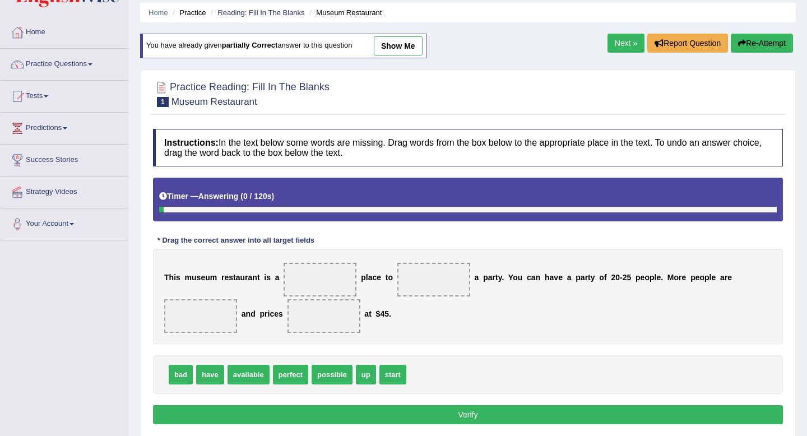
scroll to position [40, 0]
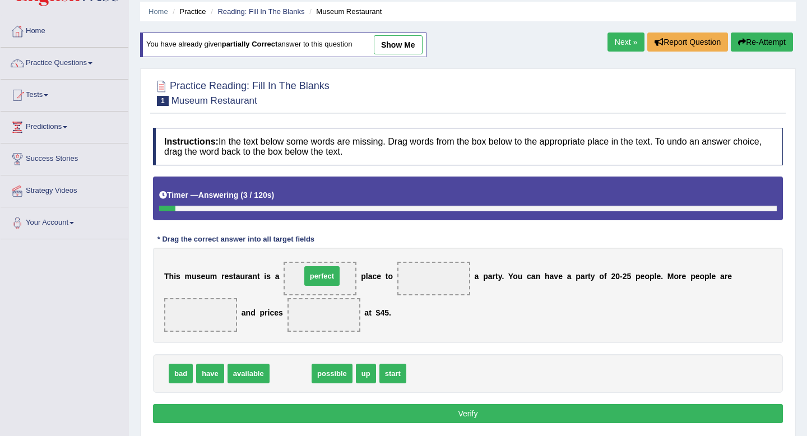
drag, startPoint x: 293, startPoint y: 378, endPoint x: 324, endPoint y: 281, distance: 102.4
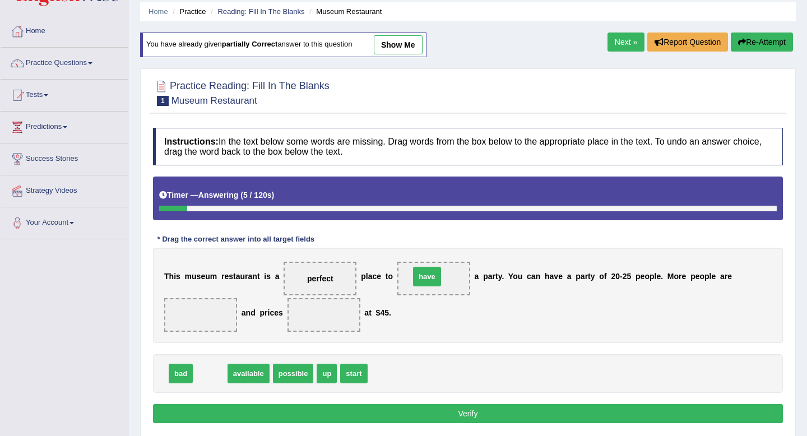
drag, startPoint x: 208, startPoint y: 376, endPoint x: 425, endPoint y: 280, distance: 237.4
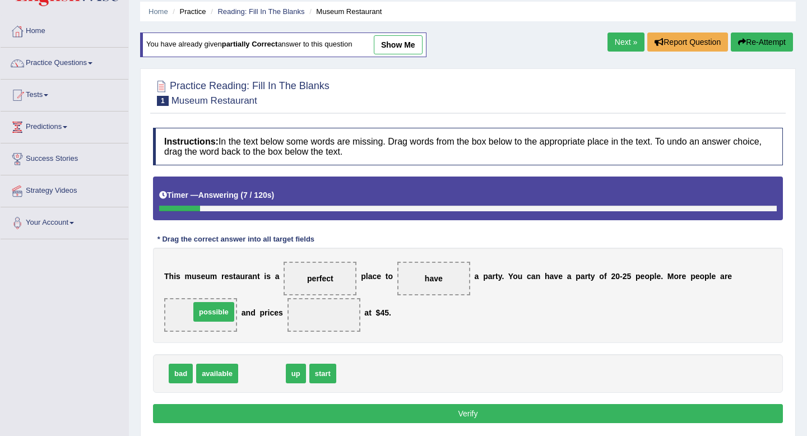
drag, startPoint x: 259, startPoint y: 376, endPoint x: 211, endPoint y: 315, distance: 77.8
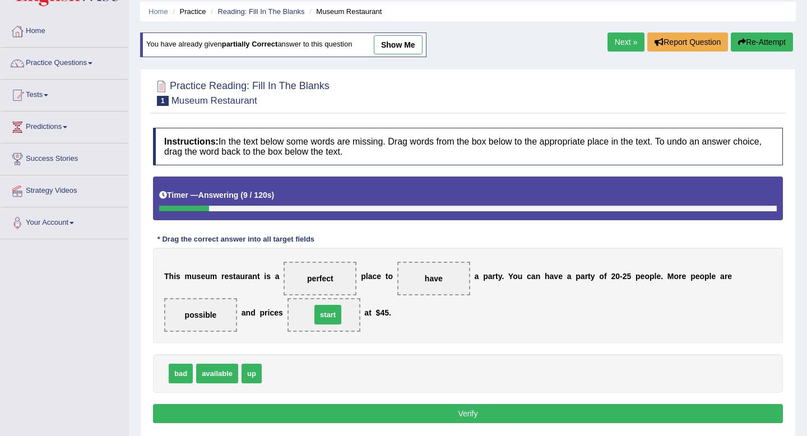
drag, startPoint x: 280, startPoint y: 376, endPoint x: 331, endPoint y: 315, distance: 80.0
click at [322, 413] on button "Verify" at bounding box center [468, 413] width 630 height 19
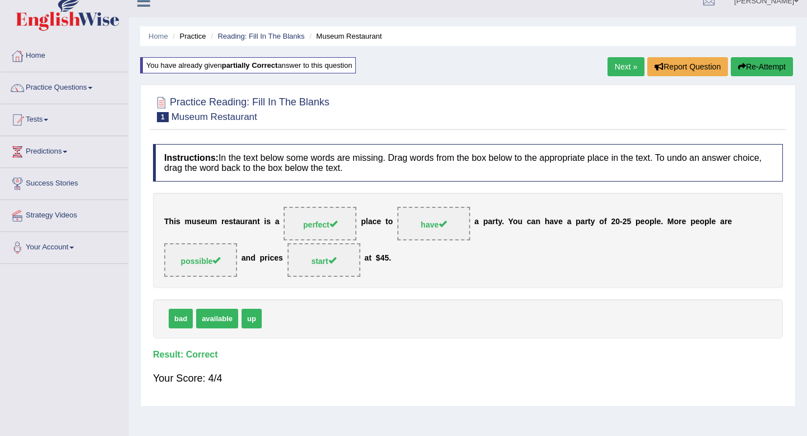
scroll to position [0, 0]
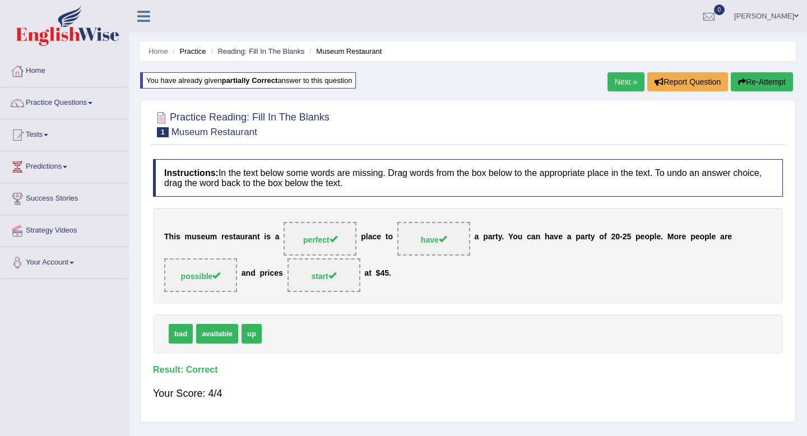
click at [622, 84] on link "Next »" at bounding box center [625, 81] width 37 height 19
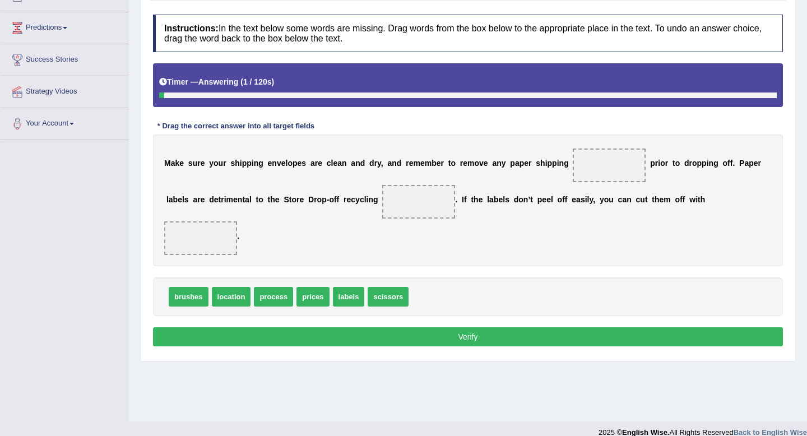
scroll to position [152, 0]
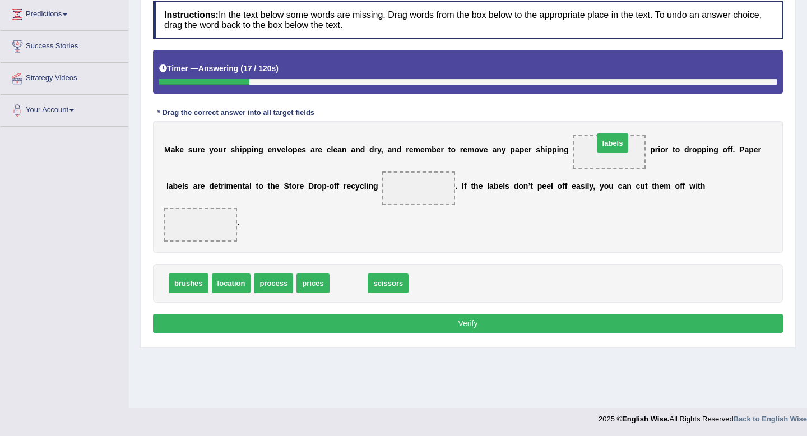
drag, startPoint x: 343, startPoint y: 281, endPoint x: 606, endPoint y: 142, distance: 297.4
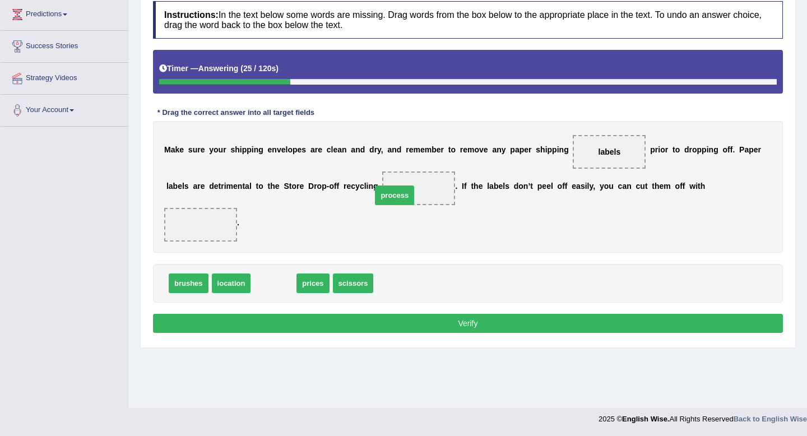
drag, startPoint x: 262, startPoint y: 287, endPoint x: 390, endPoint y: 197, distance: 156.3
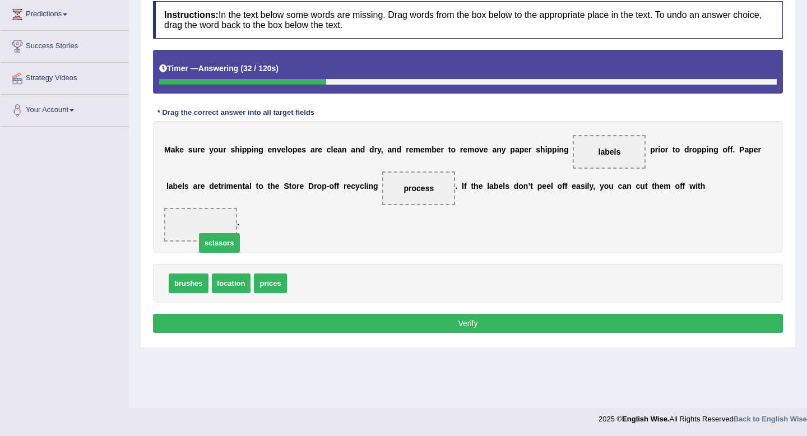
drag, startPoint x: 314, startPoint y: 283, endPoint x: 214, endPoint y: 235, distance: 111.2
click at [381, 329] on button "Verify" at bounding box center [468, 323] width 630 height 19
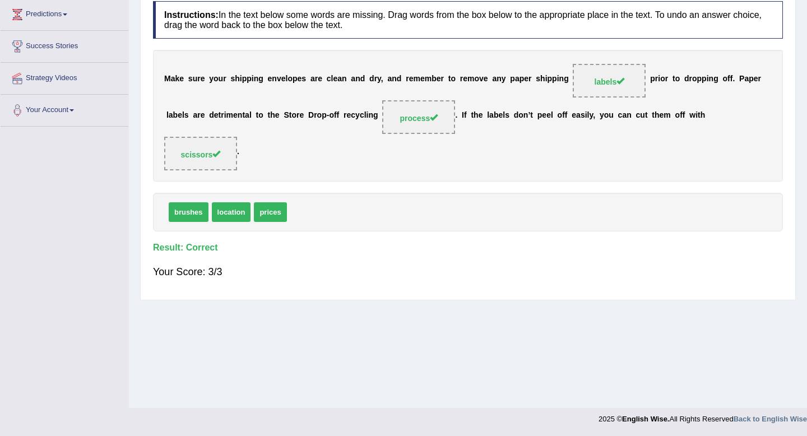
scroll to position [66, 0]
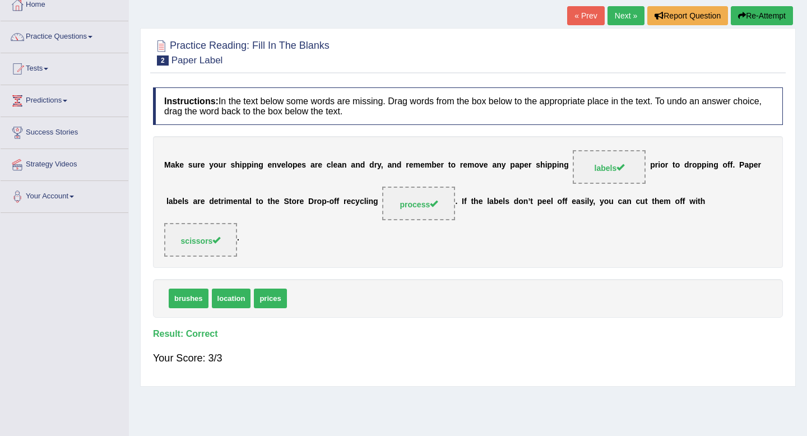
click at [619, 18] on link "Next »" at bounding box center [625, 15] width 37 height 19
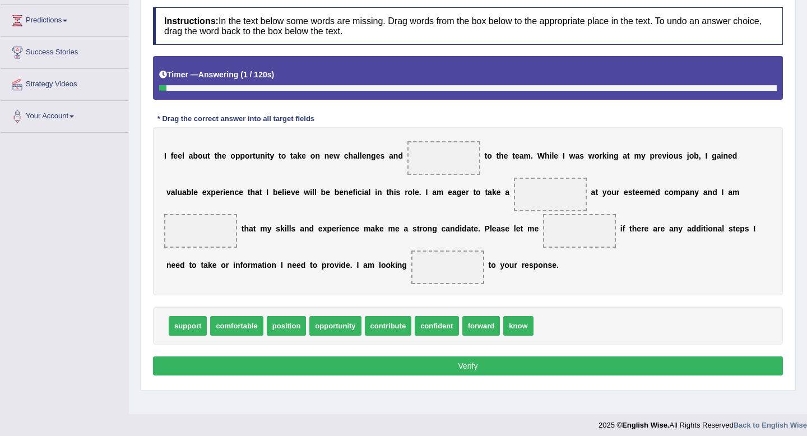
scroll to position [147, 0]
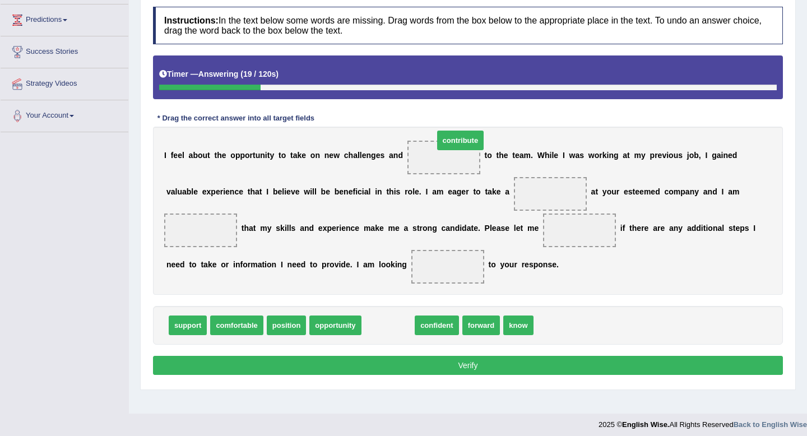
drag, startPoint x: 380, startPoint y: 332, endPoint x: 443, endPoint y: 155, distance: 187.1
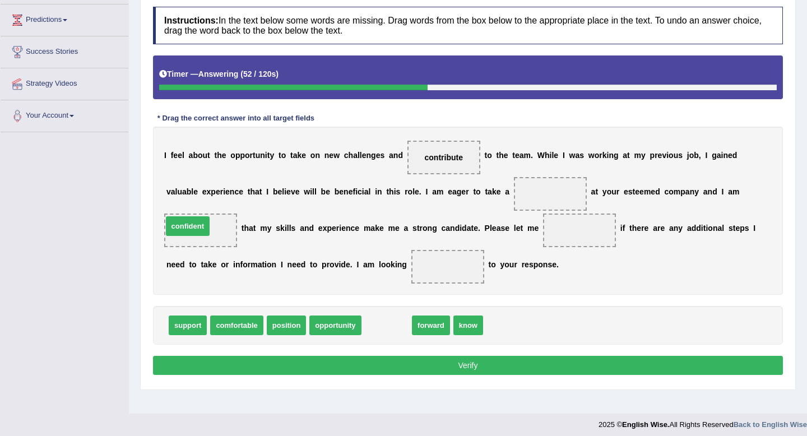
drag, startPoint x: 380, startPoint y: 323, endPoint x: 182, endPoint y: 225, distance: 220.4
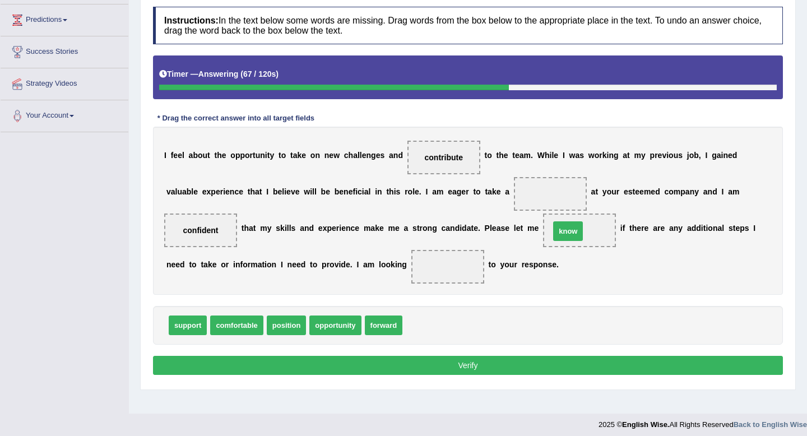
drag, startPoint x: 417, startPoint y: 325, endPoint x: 564, endPoint y: 227, distance: 177.0
drag, startPoint x: 375, startPoint y: 331, endPoint x: 431, endPoint y: 271, distance: 81.7
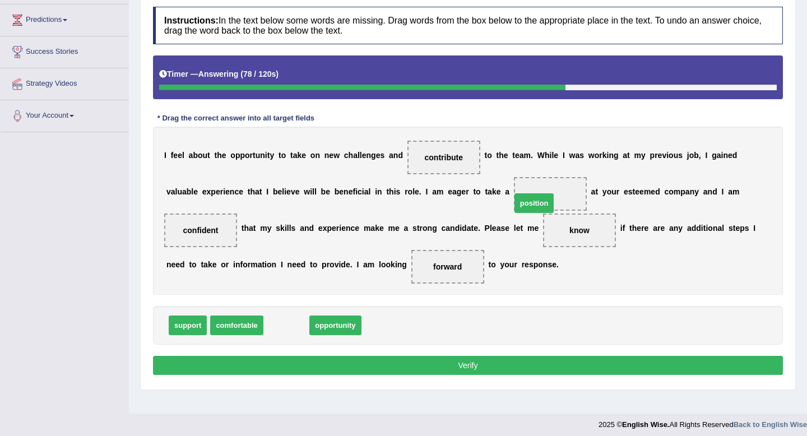
drag, startPoint x: 295, startPoint y: 322, endPoint x: 552, endPoint y: 196, distance: 286.1
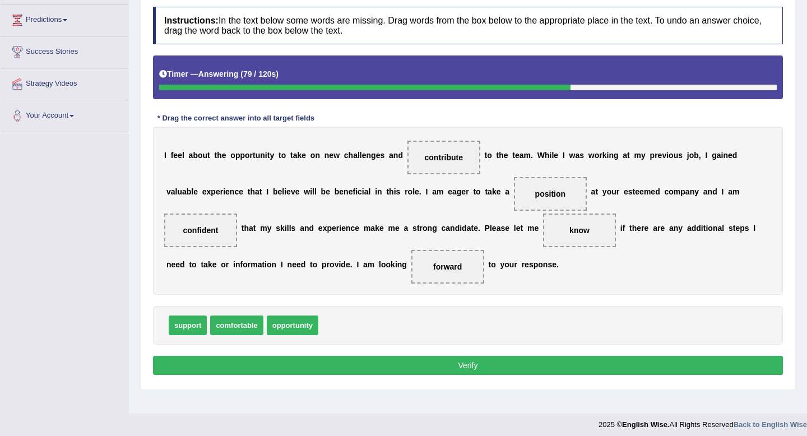
click at [423, 365] on button "Verify" at bounding box center [468, 365] width 630 height 19
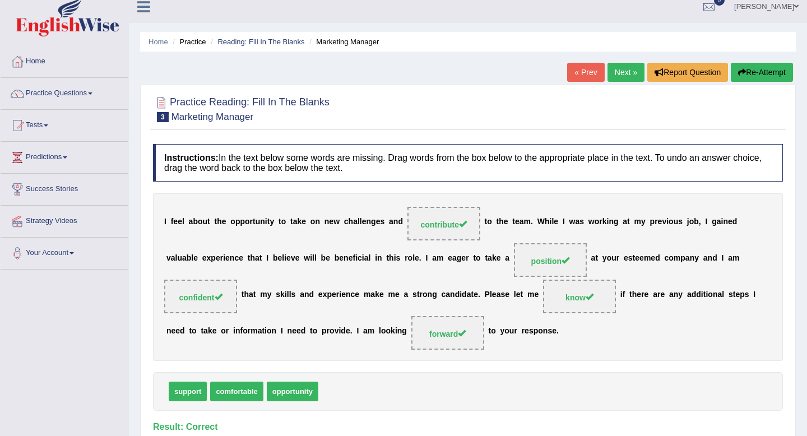
scroll to position [0, 0]
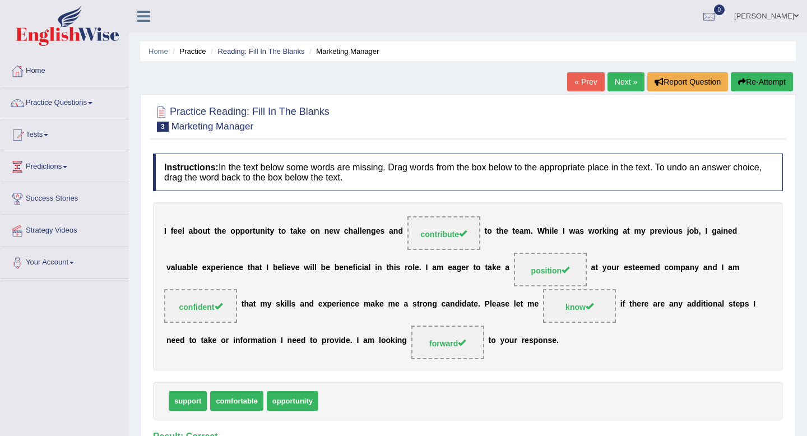
click at [632, 83] on link "Next »" at bounding box center [625, 81] width 37 height 19
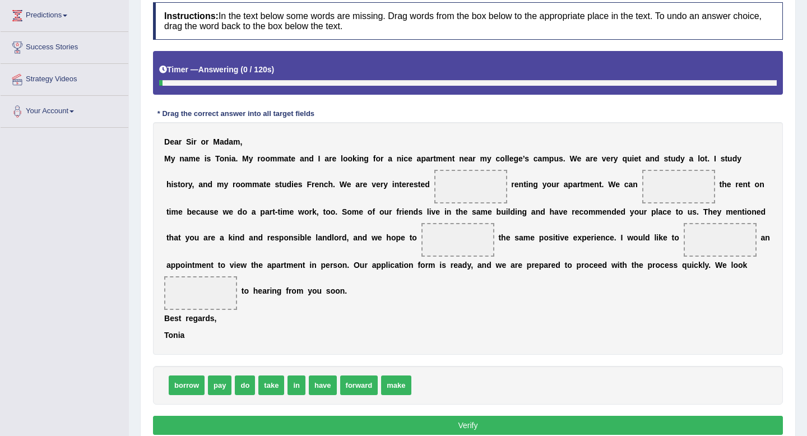
scroll to position [202, 0]
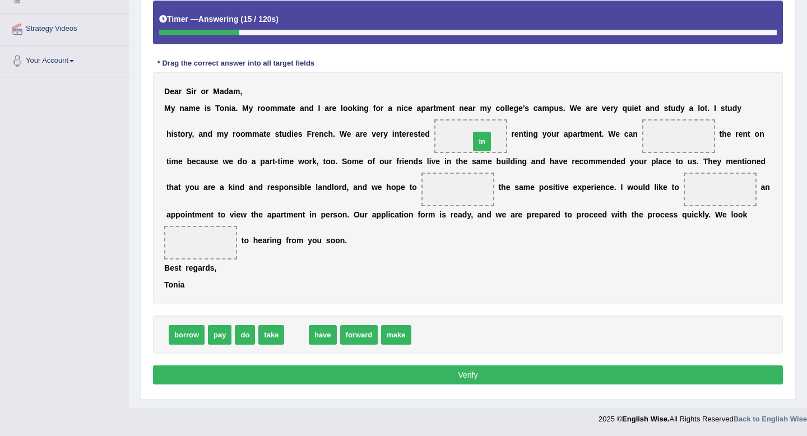
drag, startPoint x: 299, startPoint y: 336, endPoint x: 484, endPoint y: 142, distance: 267.8
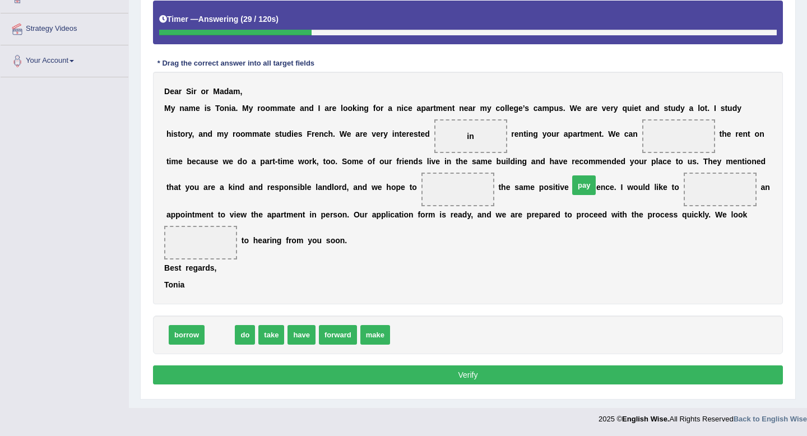
drag, startPoint x: 221, startPoint y: 333, endPoint x: 585, endPoint y: 183, distance: 393.8
click at [585, 183] on span "pay" at bounding box center [584, 185] width 24 height 20
drag, startPoint x: 220, startPoint y: 336, endPoint x: 696, endPoint y: 137, distance: 515.8
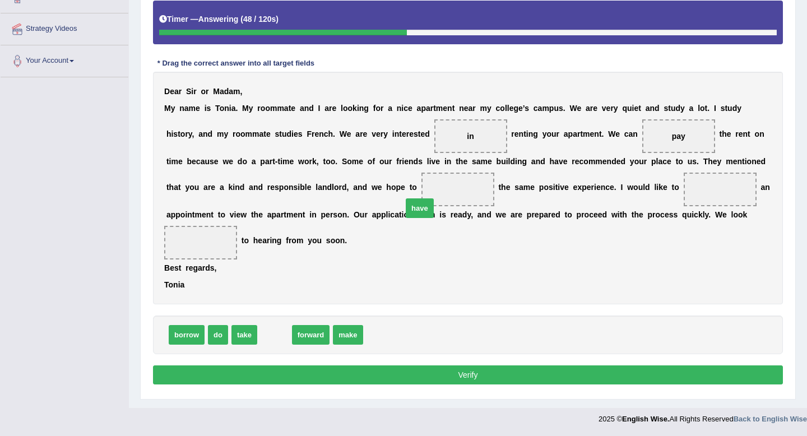
drag, startPoint x: 276, startPoint y: 333, endPoint x: 470, endPoint y: 188, distance: 242.4
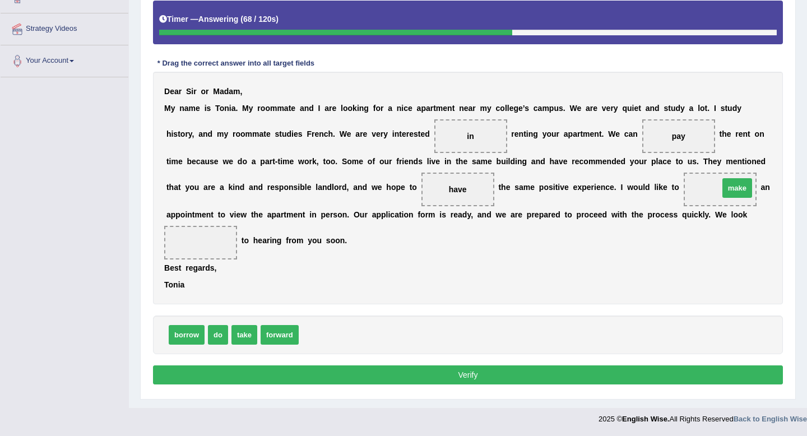
drag, startPoint x: 319, startPoint y: 333, endPoint x: 737, endPoint y: 183, distance: 444.5
drag, startPoint x: 286, startPoint y: 338, endPoint x: 215, endPoint y: 239, distance: 122.0
click at [402, 374] on button "Verify" at bounding box center [468, 374] width 630 height 19
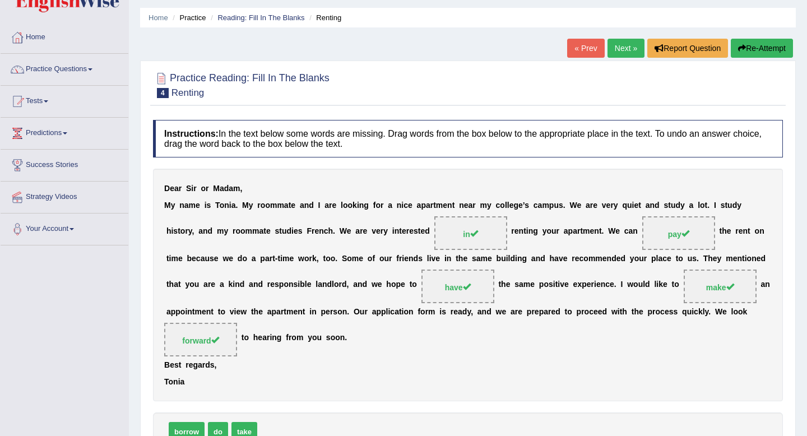
scroll to position [0, 0]
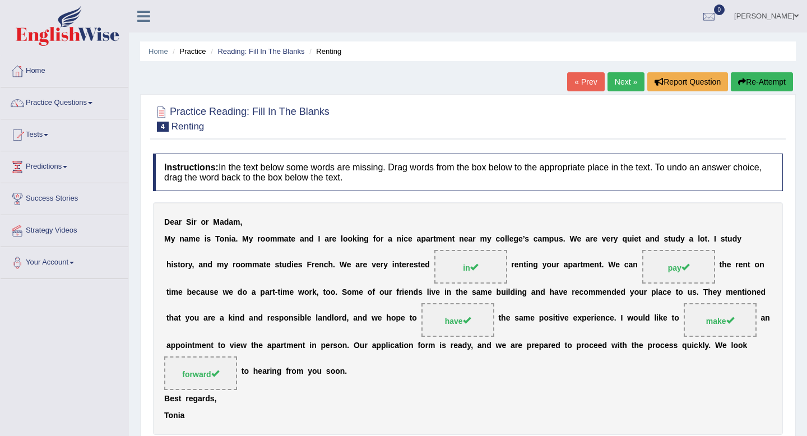
click at [616, 86] on link "Next »" at bounding box center [625, 81] width 37 height 19
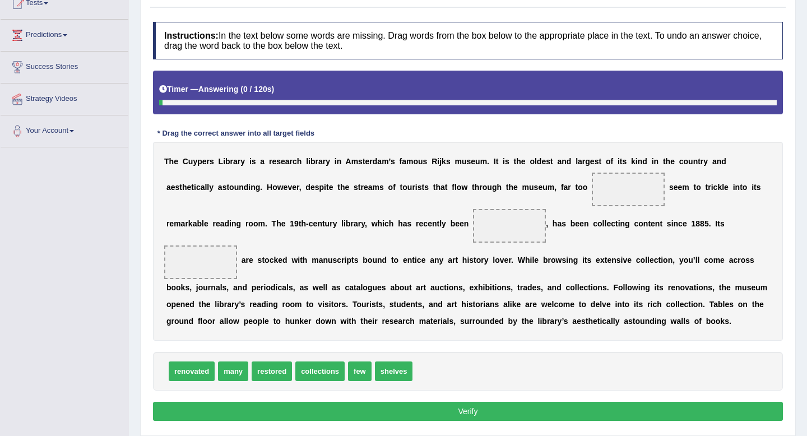
scroll to position [141, 0]
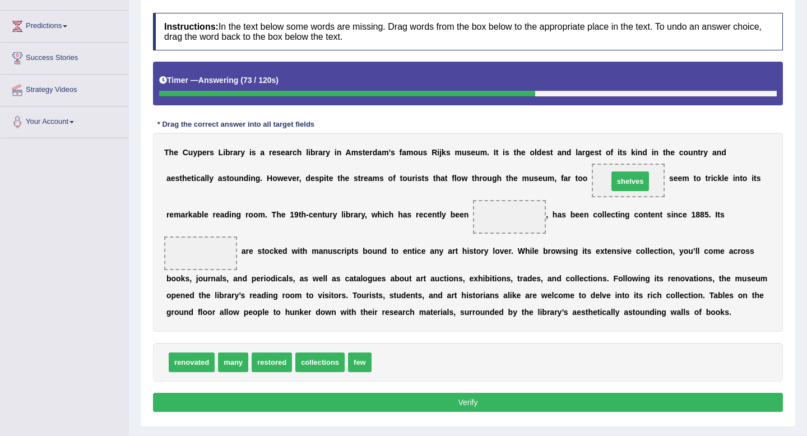
drag, startPoint x: 392, startPoint y: 362, endPoint x: 628, endPoint y: 179, distance: 299.0
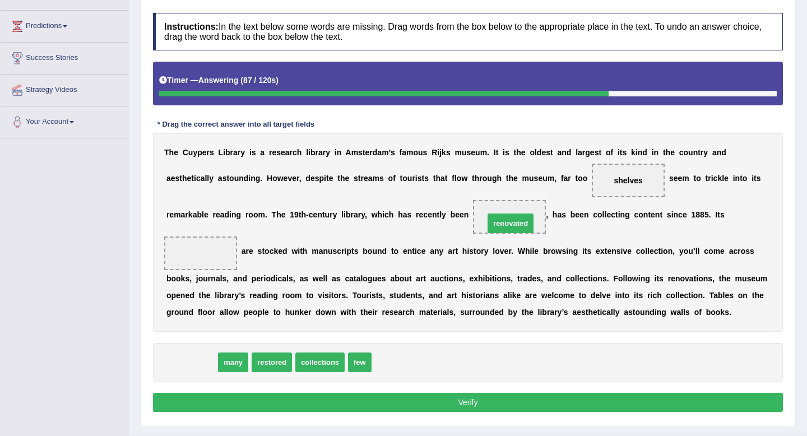
drag, startPoint x: 200, startPoint y: 366, endPoint x: 519, endPoint y: 227, distance: 347.7
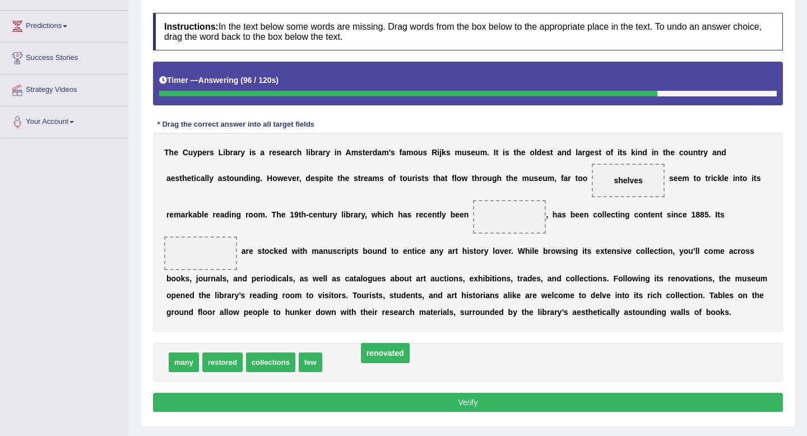
drag, startPoint x: 510, startPoint y: 218, endPoint x: 380, endPoint y: 360, distance: 192.7
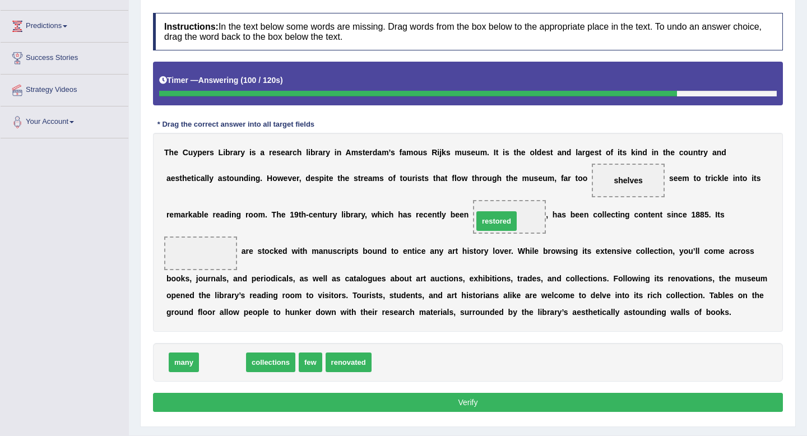
drag, startPoint x: 230, startPoint y: 369, endPoint x: 504, endPoint y: 227, distance: 308.7
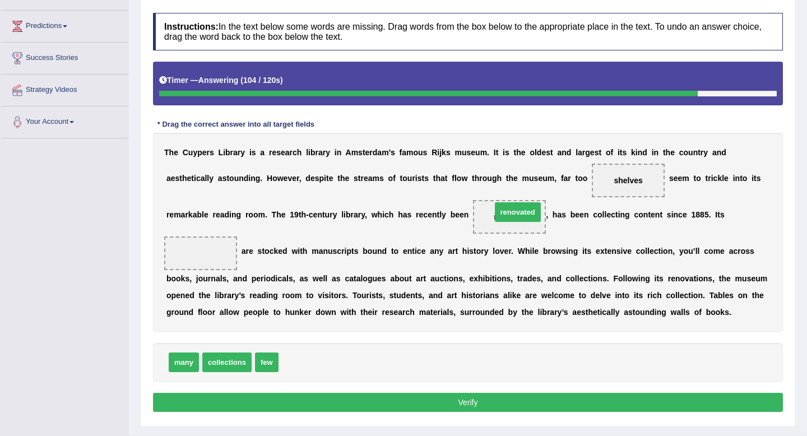
drag, startPoint x: 307, startPoint y: 358, endPoint x: 520, endPoint y: 207, distance: 260.8
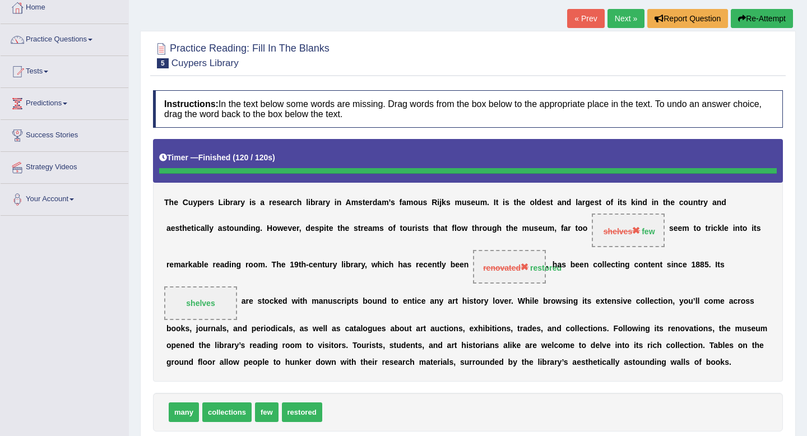
scroll to position [66, 0]
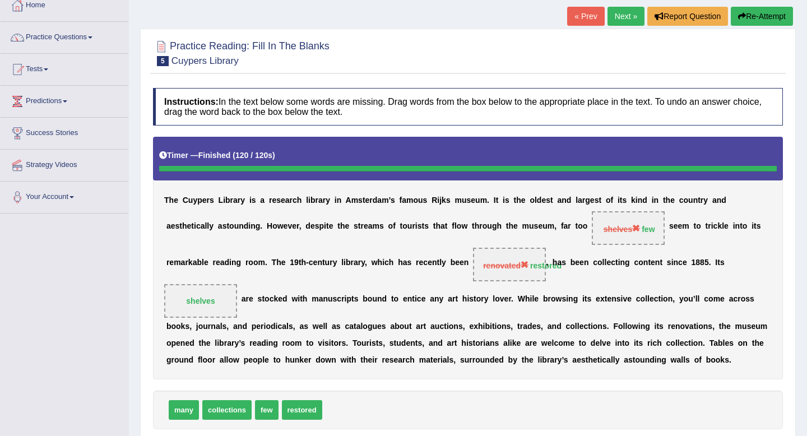
click at [611, 23] on link "Next »" at bounding box center [625, 16] width 37 height 19
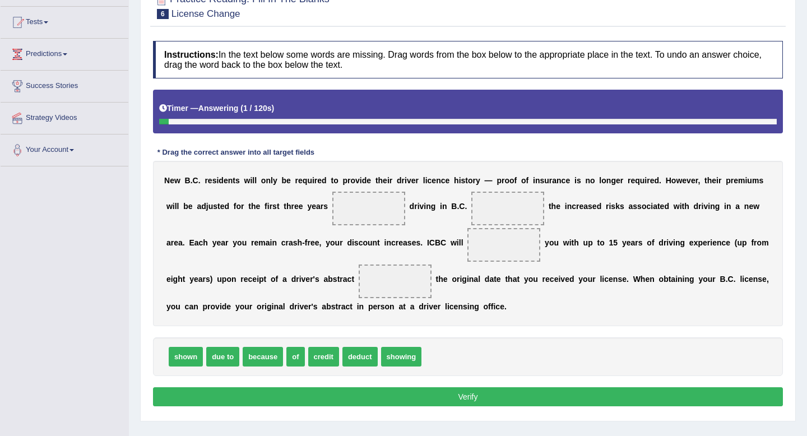
scroll to position [115, 0]
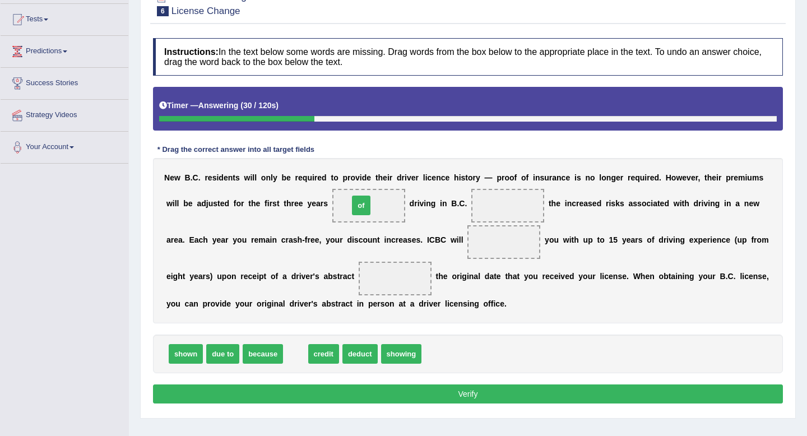
drag, startPoint x: 302, startPoint y: 355, endPoint x: 368, endPoint y: 207, distance: 161.8
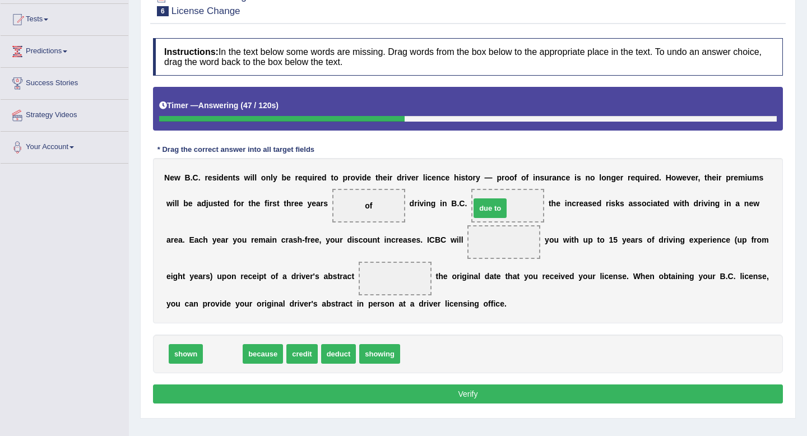
drag, startPoint x: 234, startPoint y: 361, endPoint x: 501, endPoint y: 216, distance: 304.3
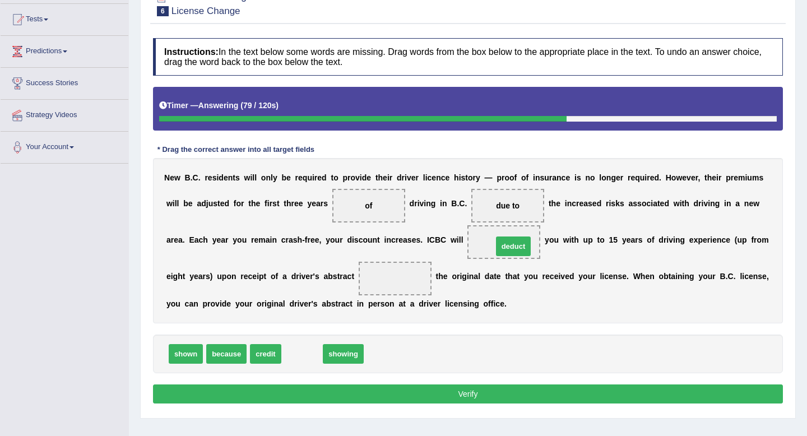
drag, startPoint x: 296, startPoint y: 358, endPoint x: 508, endPoint y: 249, distance: 238.2
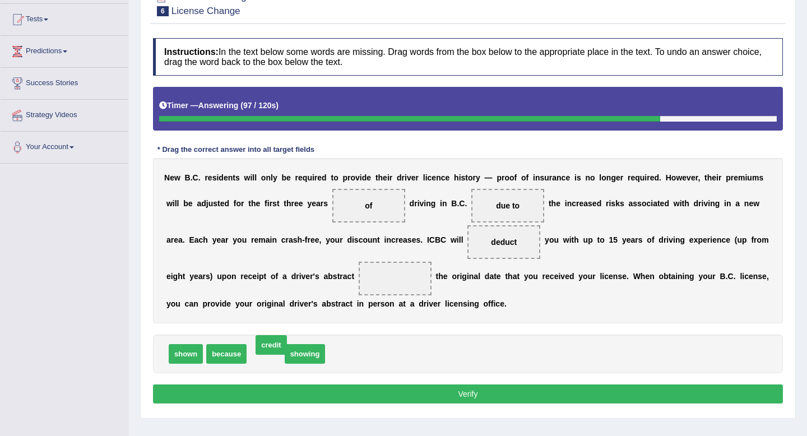
drag, startPoint x: 260, startPoint y: 357, endPoint x: 267, endPoint y: 348, distance: 11.3
drag, startPoint x: 181, startPoint y: 358, endPoint x: 404, endPoint y: 295, distance: 231.9
click at [457, 397] on button "Verify" at bounding box center [468, 393] width 630 height 19
